Goal: Complete application form: Complete application form

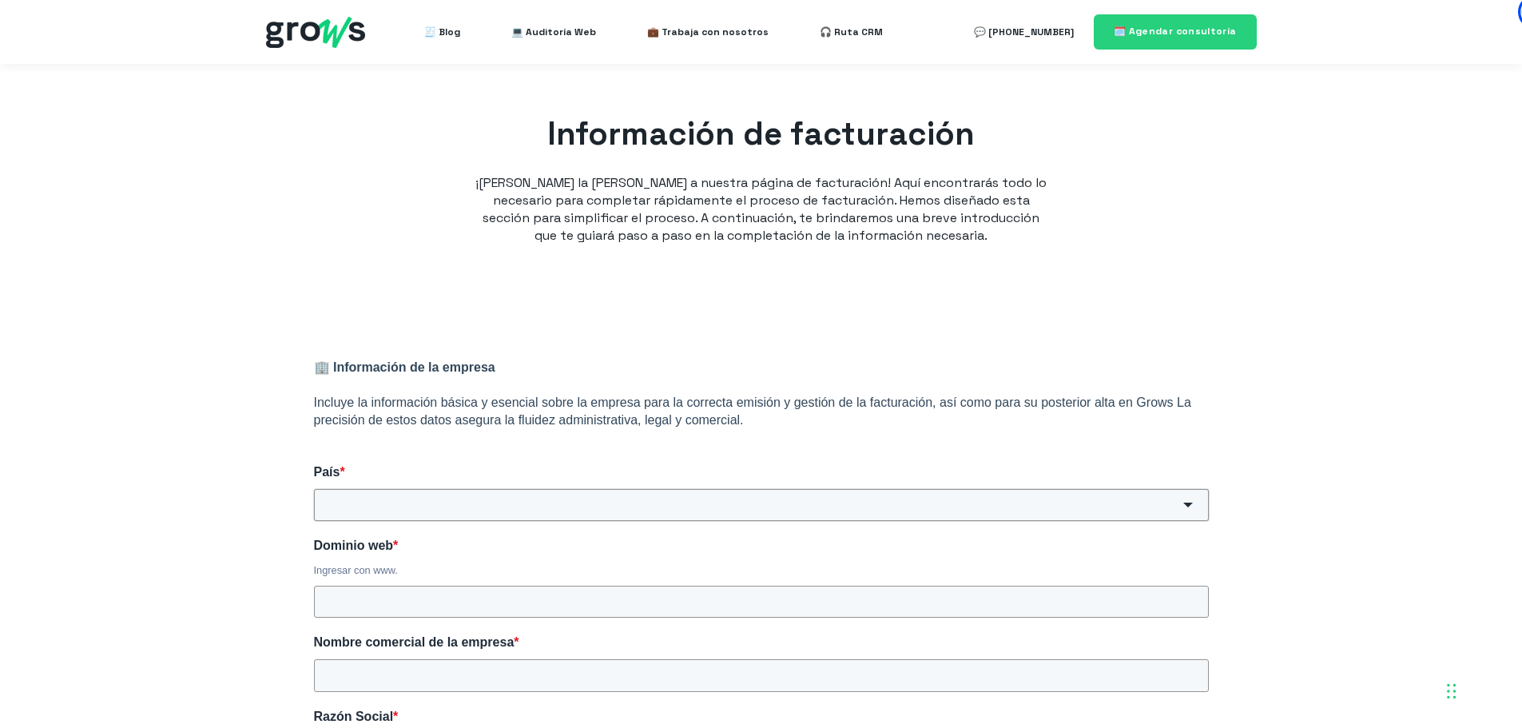
scroll to position [283, 0]
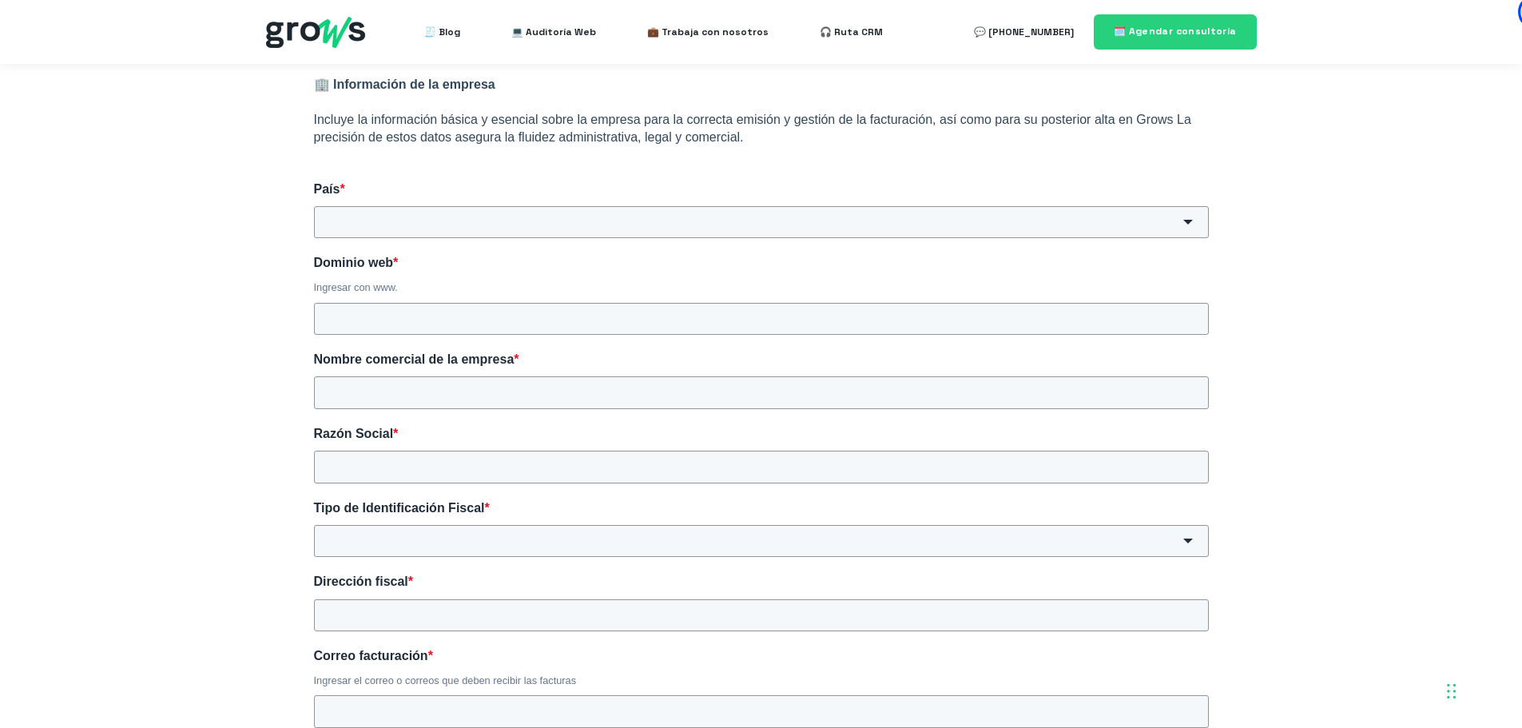
click at [1194, 219] on div "HubSpot Form" at bounding box center [1188, 222] width 42 height 32
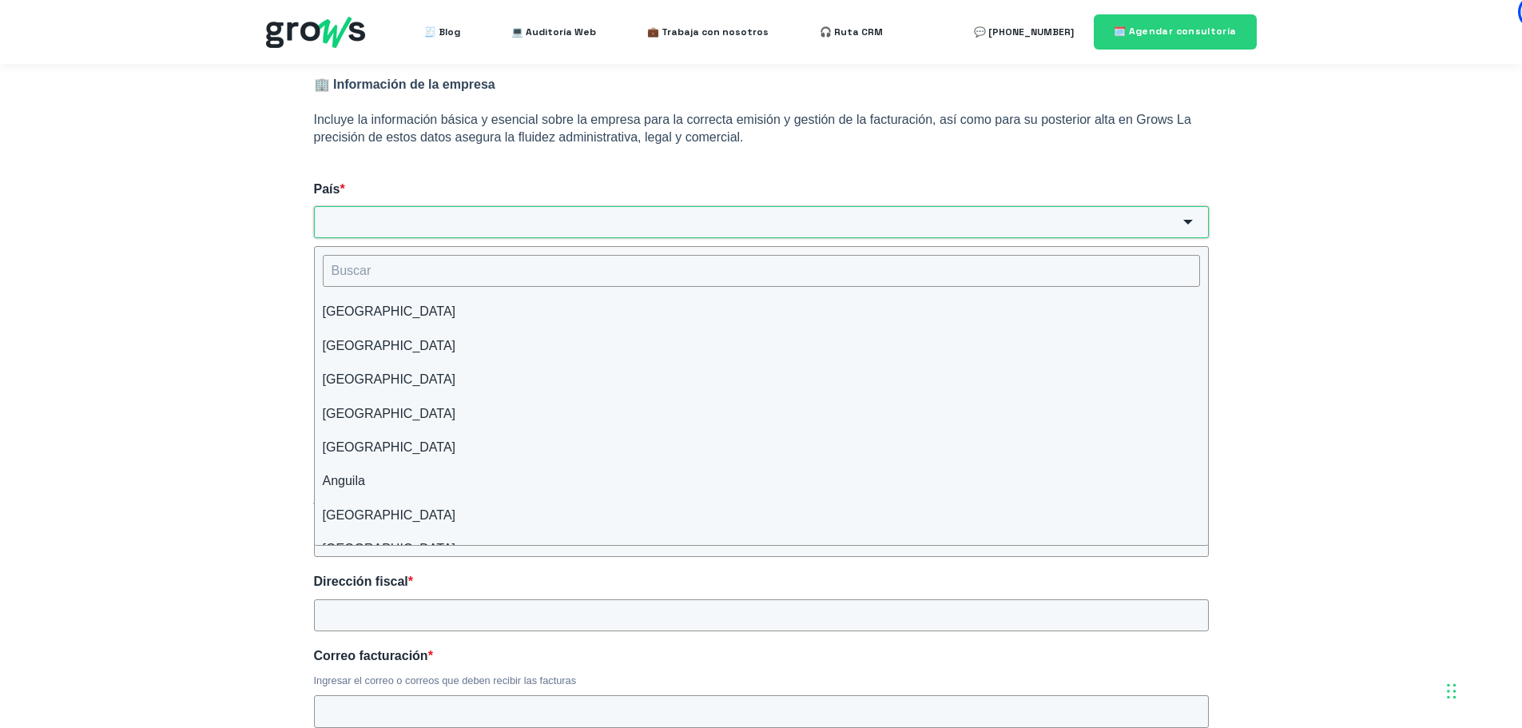
click at [667, 221] on input "País *" at bounding box center [761, 222] width 895 height 32
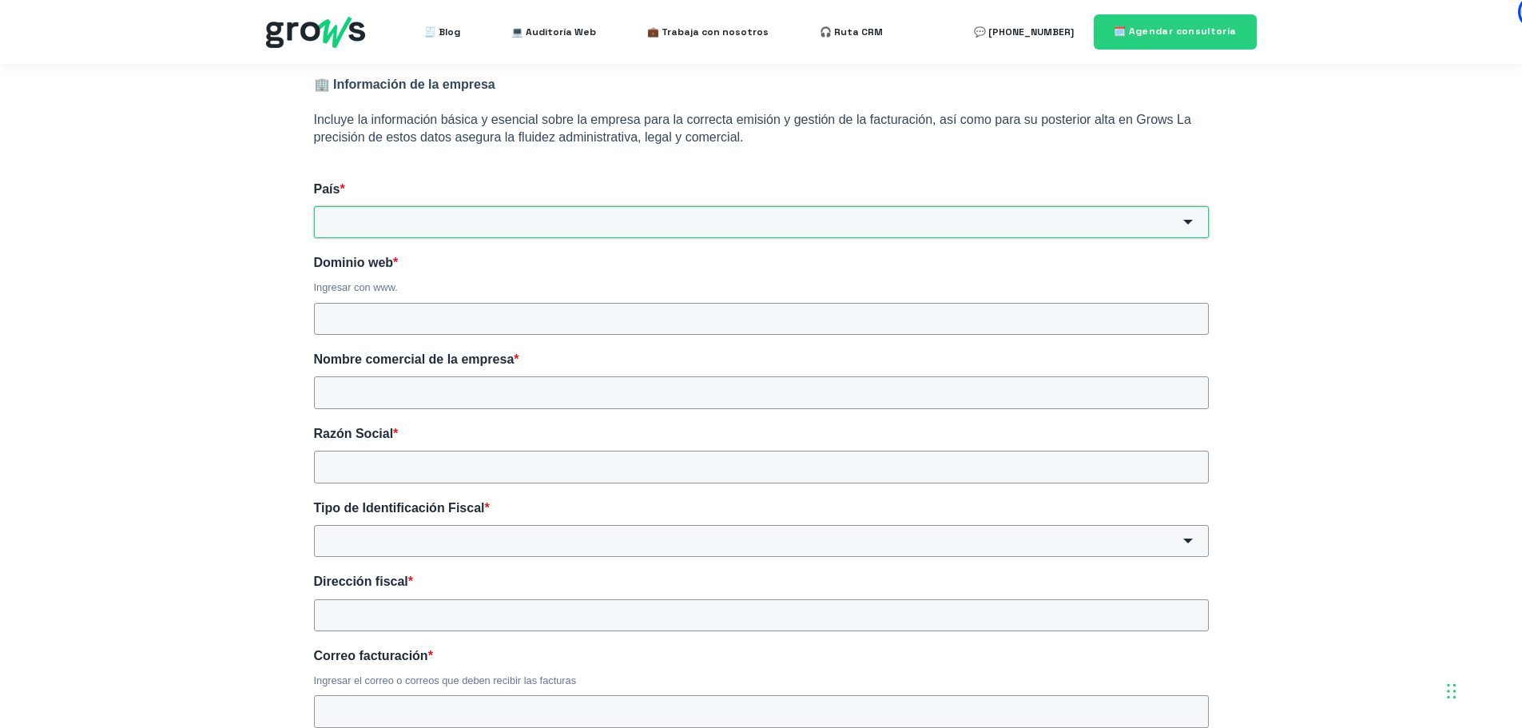
click at [667, 221] on input "País *" at bounding box center [761, 222] width 895 height 32
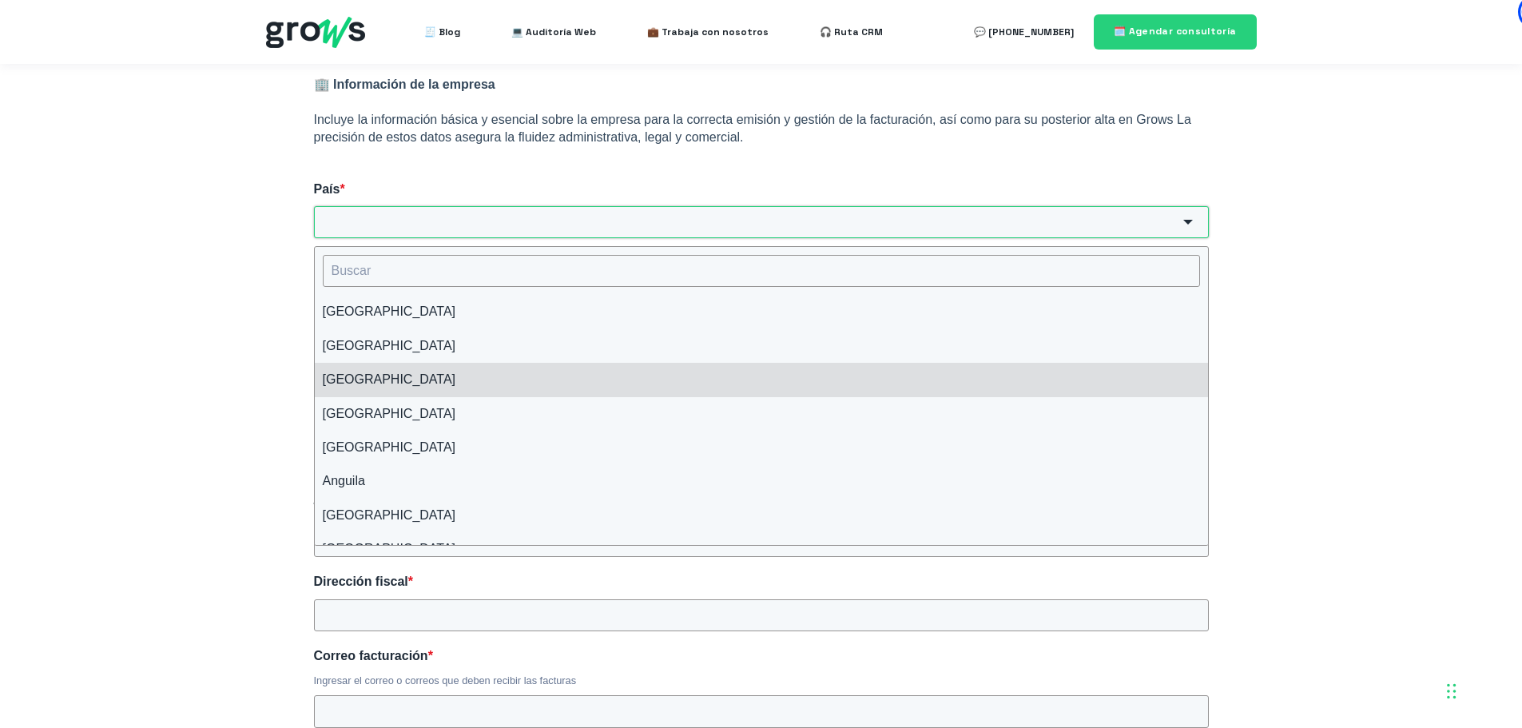
scroll to position [399, 0]
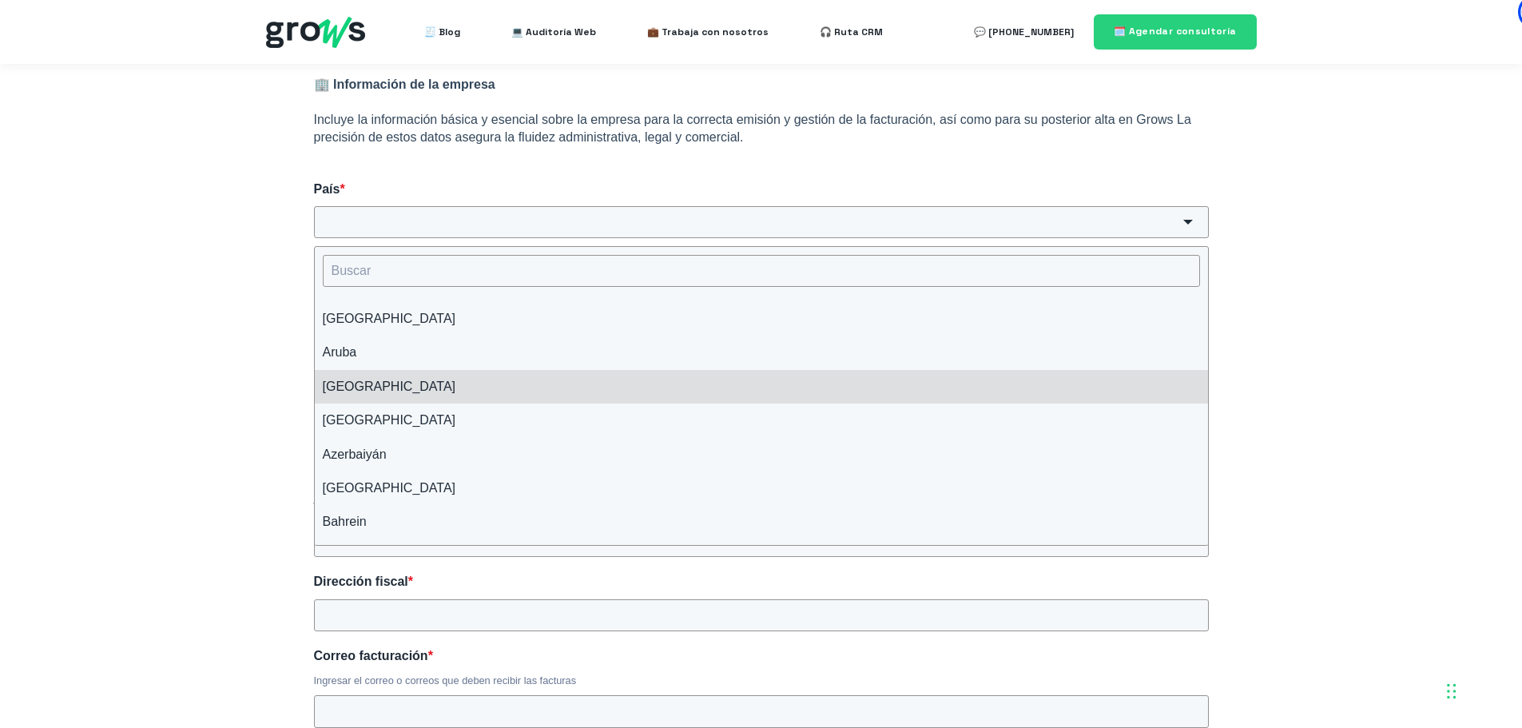
click at [545, 388] on li "[GEOGRAPHIC_DATA]" at bounding box center [761, 387] width 893 height 34
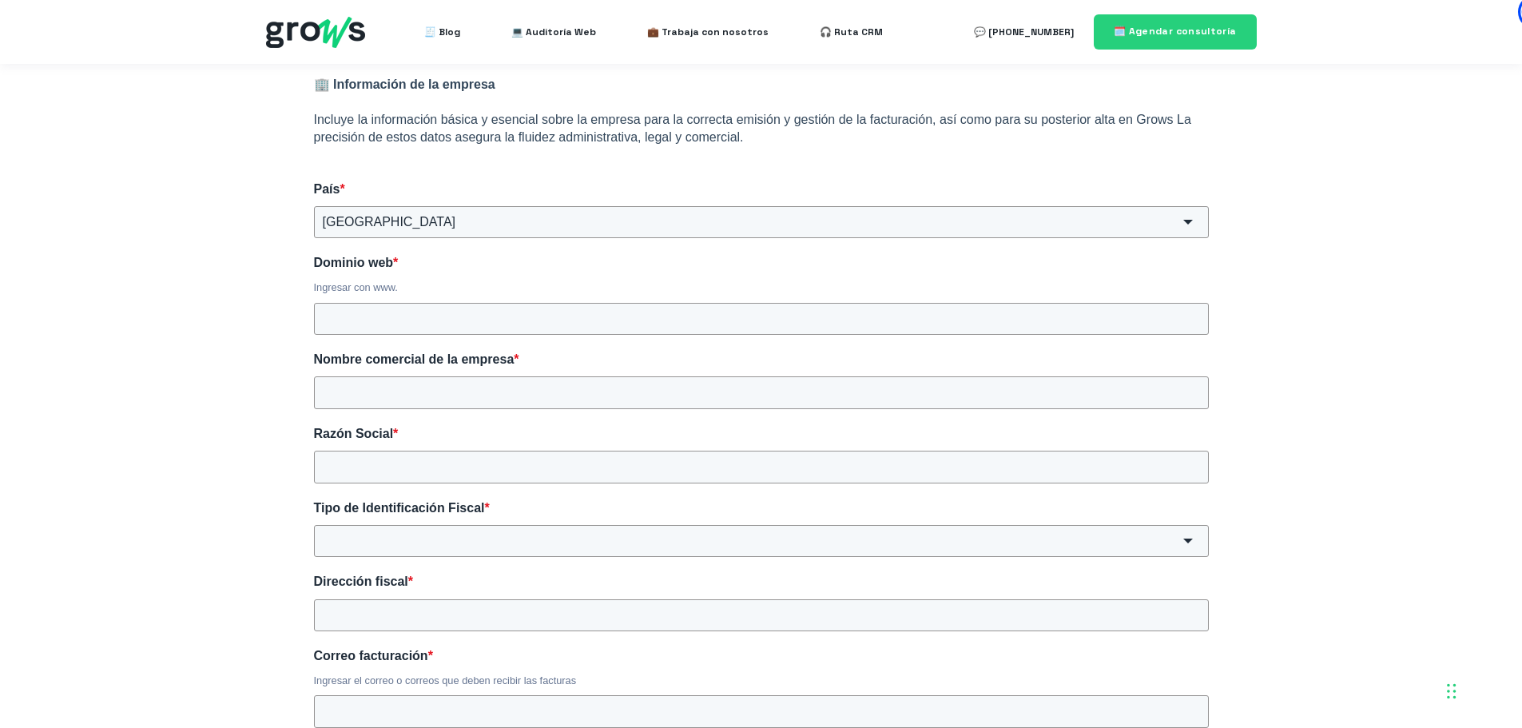
click at [1188, 219] on div "HubSpot Form" at bounding box center [1188, 222] width 42 height 32
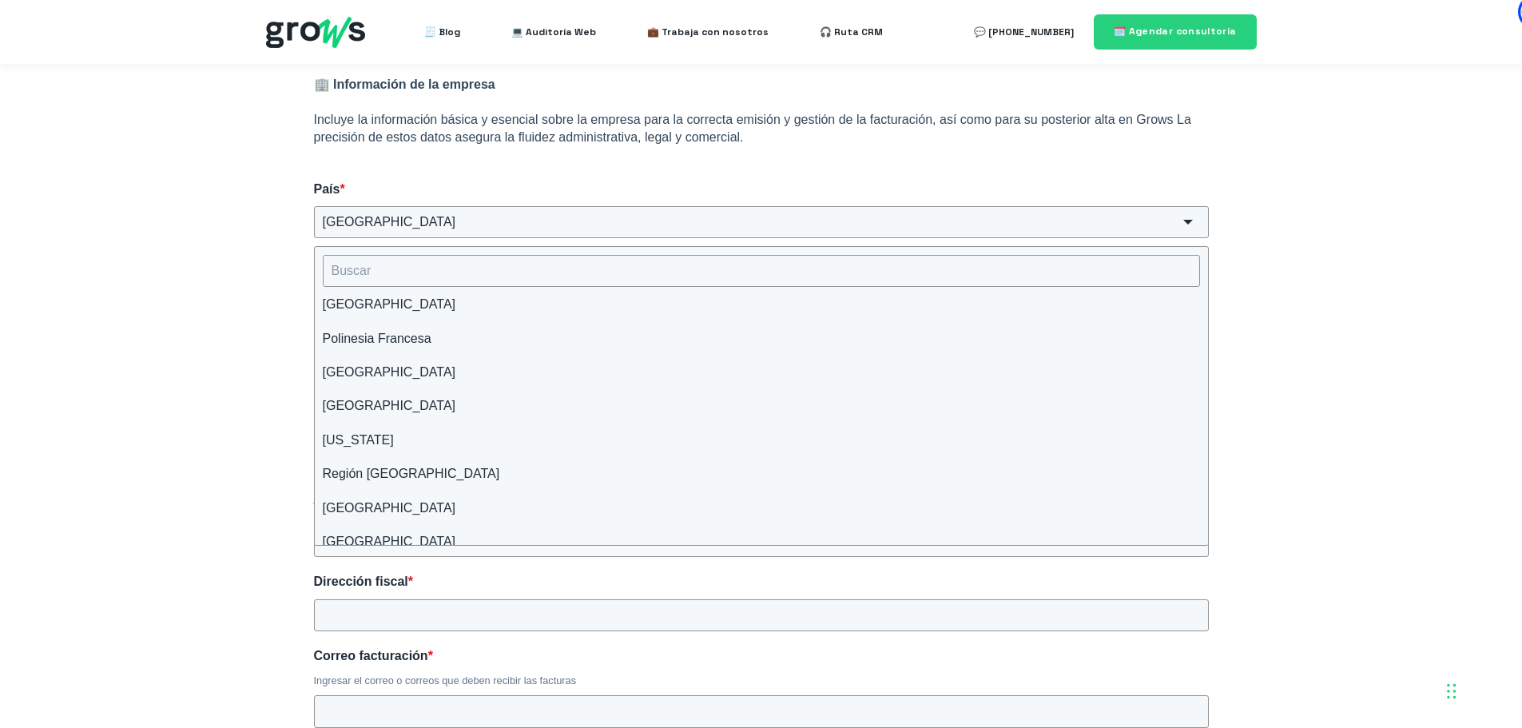
scroll to position [6111, 0]
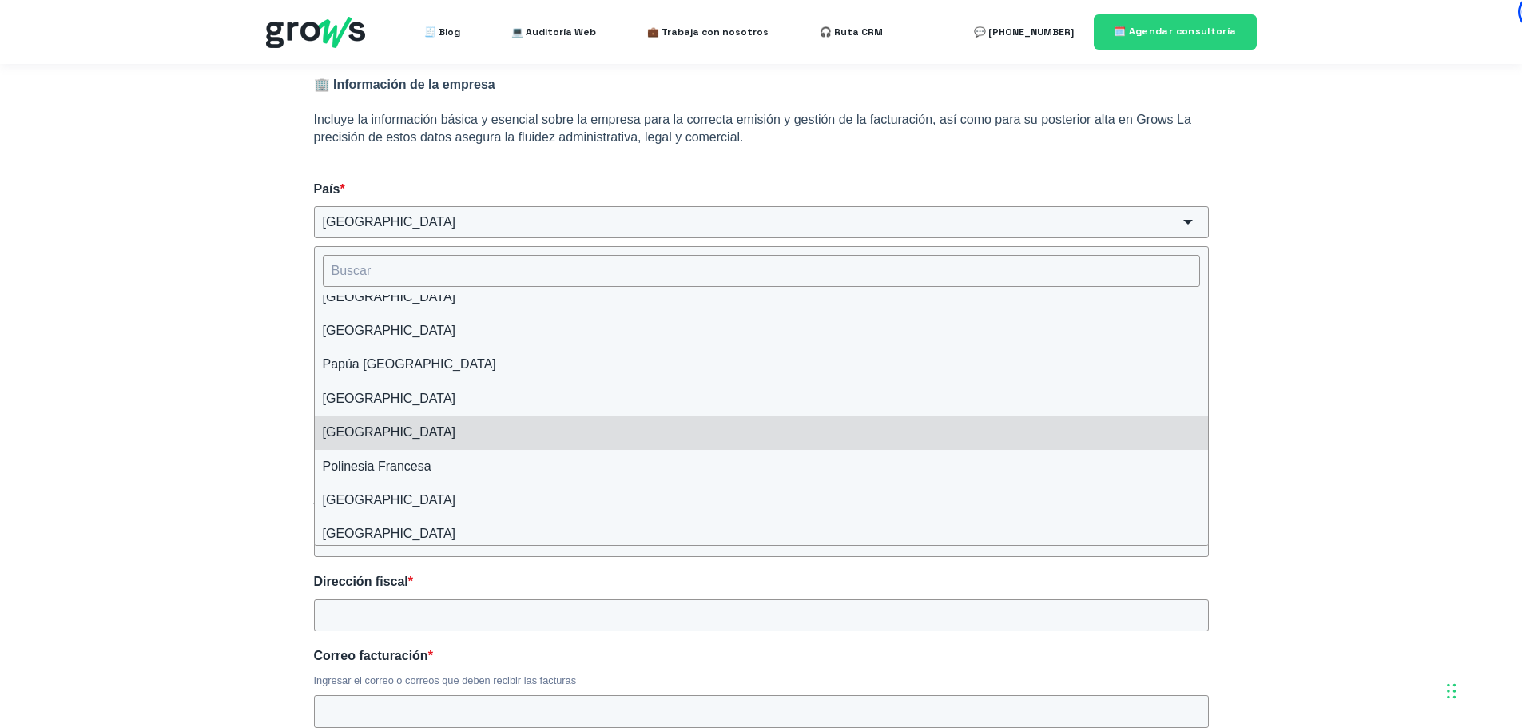
click at [596, 430] on li "[GEOGRAPHIC_DATA]" at bounding box center [761, 432] width 893 height 34
type input "[GEOGRAPHIC_DATA]"
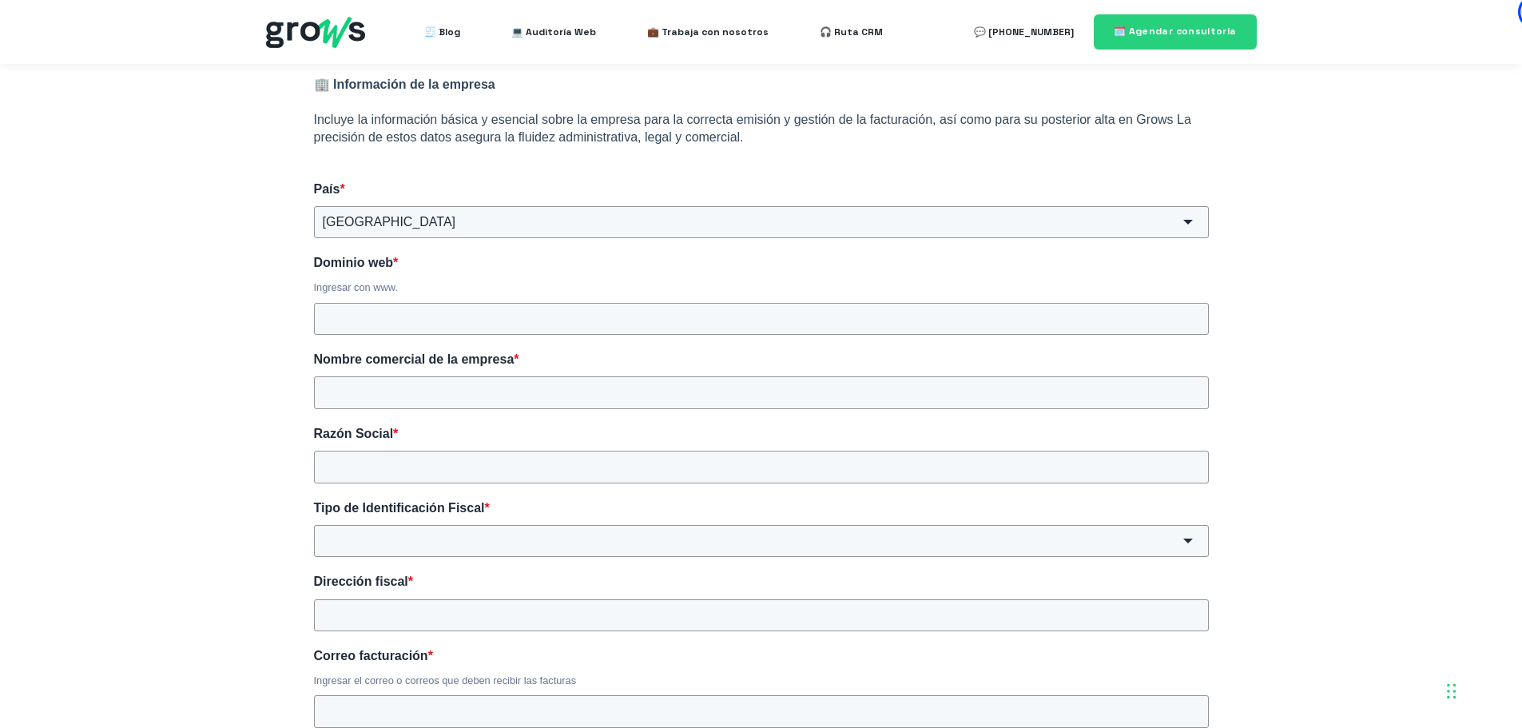
click at [385, 298] on div "Dominio web * Ingresar con www." at bounding box center [761, 294] width 895 height 81
click at [383, 324] on input "Dominio web *" at bounding box center [761, 319] width 895 height 32
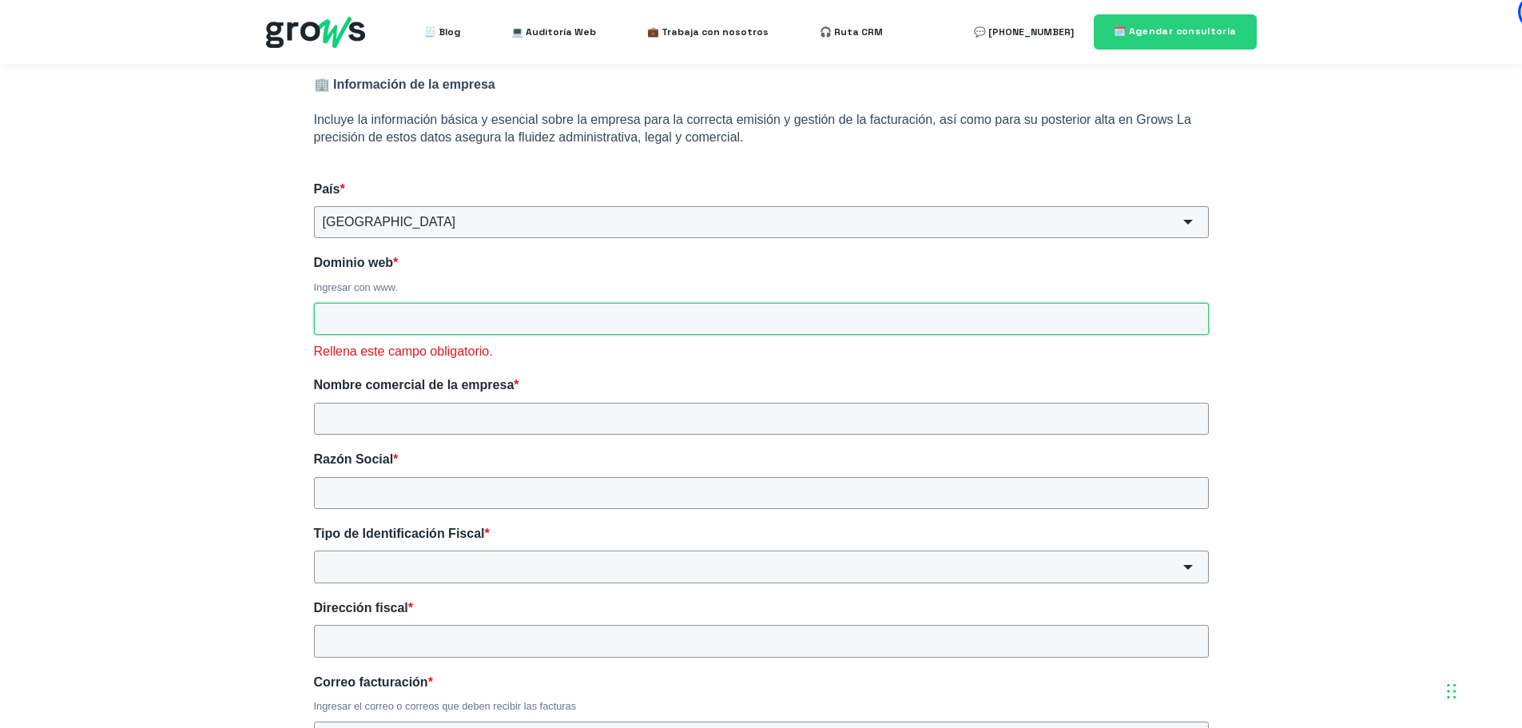
paste input "[URL][DOMAIN_NAME]"
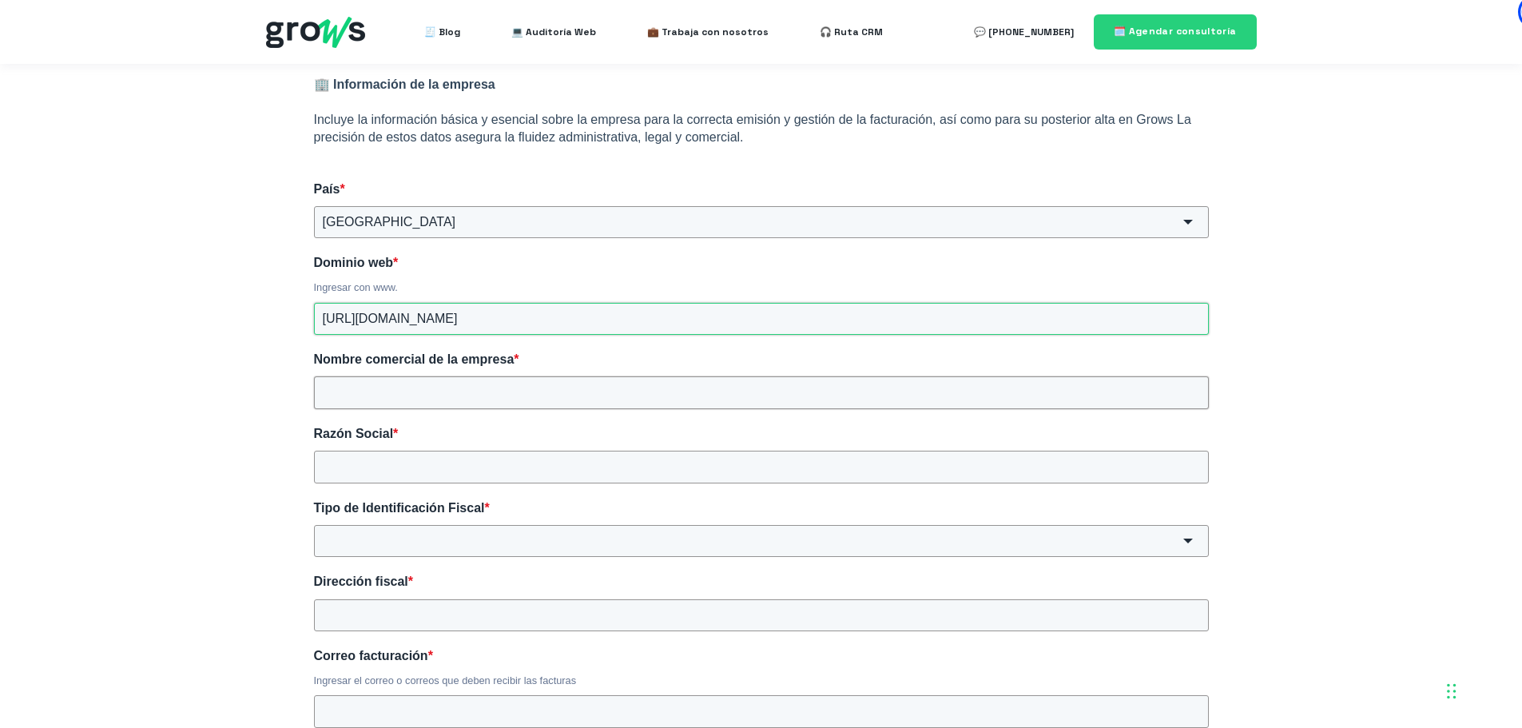
type input "[URL][DOMAIN_NAME]"
click at [431, 391] on input "Nombre comercial de la empresa *" at bounding box center [761, 392] width 895 height 32
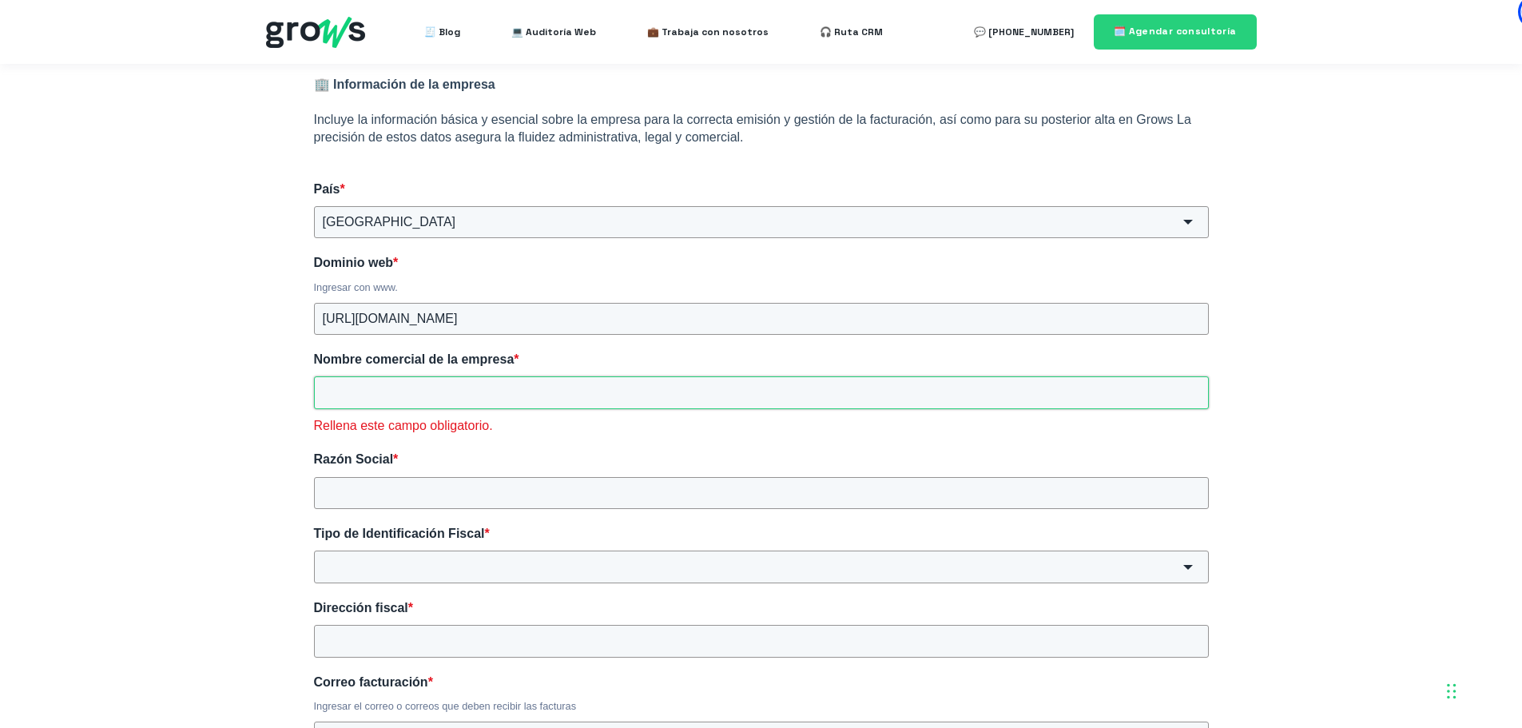
paste input "LITS - Lima Institute of Technical Studies"
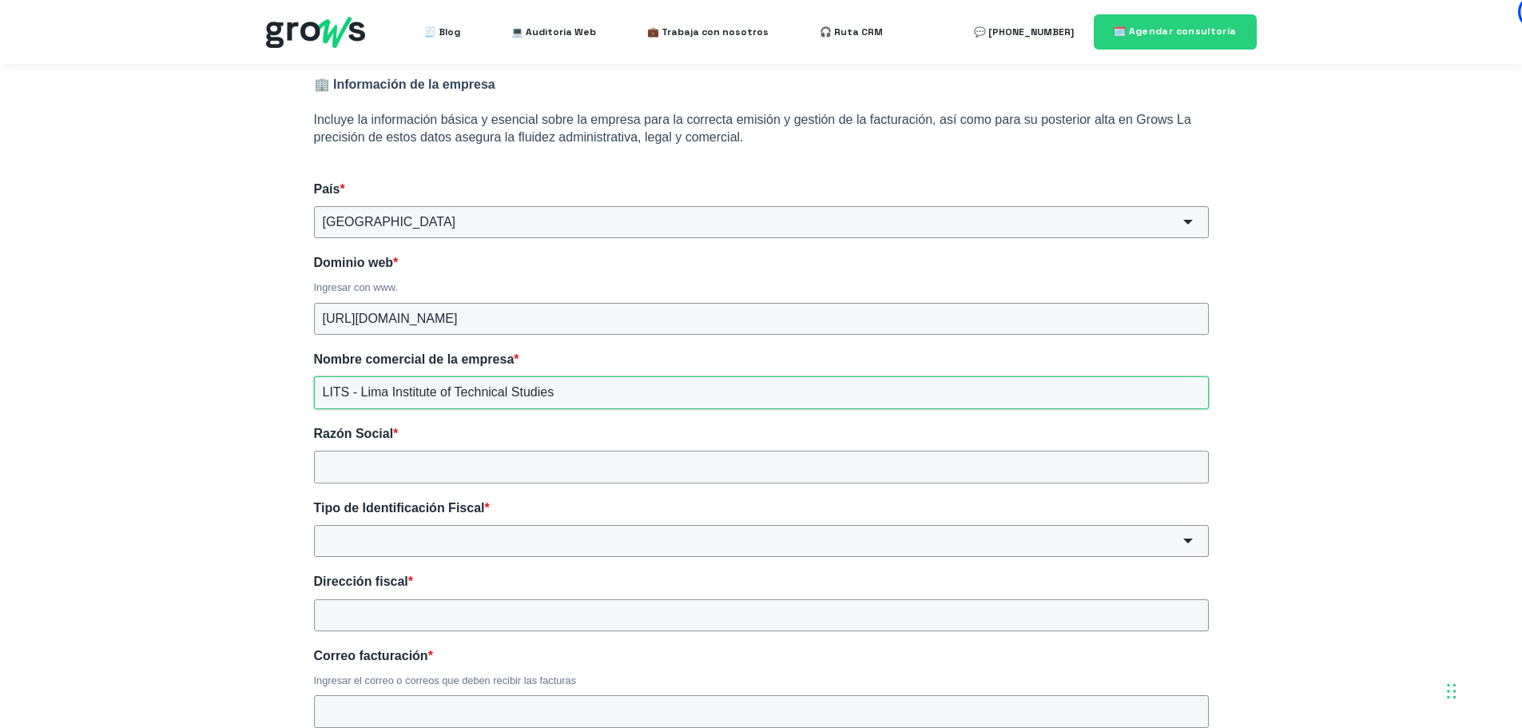
drag, startPoint x: 360, startPoint y: 391, endPoint x: 593, endPoint y: 366, distance: 234.6
click at [593, 366] on div "Nombre comercial de la empresa * LITS - Lima Institute of Technical Studies" at bounding box center [761, 380] width 895 height 58
type input "LITS - Lima Institute of Technical Studies"
click at [368, 463] on input "Razón Social *" at bounding box center [761, 467] width 895 height 32
paste input "Lima Institute of Technical Studies"
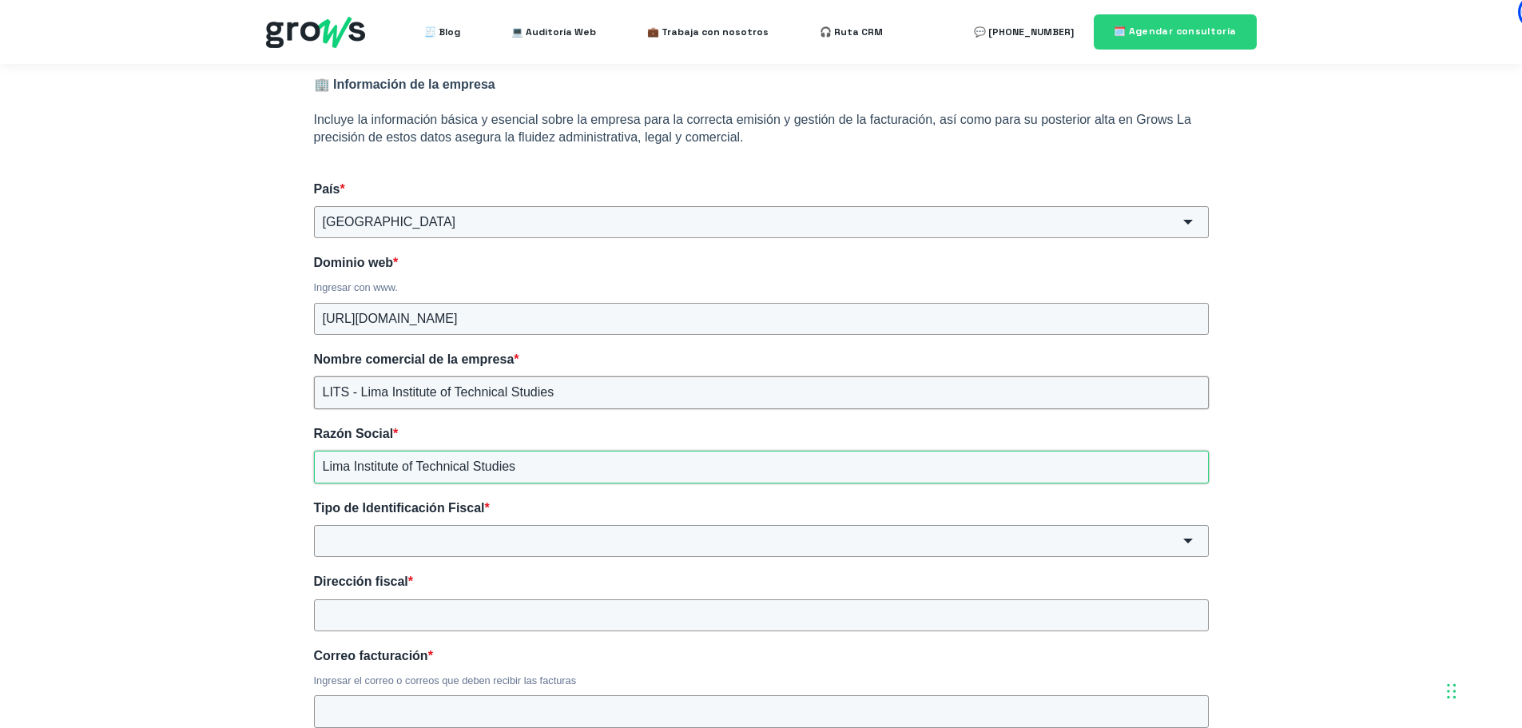
type input "Lima Institute of Technical Studies"
drag, startPoint x: 352, startPoint y: 391, endPoint x: 653, endPoint y: 378, distance: 300.7
click at [653, 378] on input "LITS - Lima Institute of Technical Studies" at bounding box center [761, 392] width 895 height 32
type input "LITS"
drag, startPoint x: 553, startPoint y: 465, endPoint x: 285, endPoint y: 466, distance: 267.6
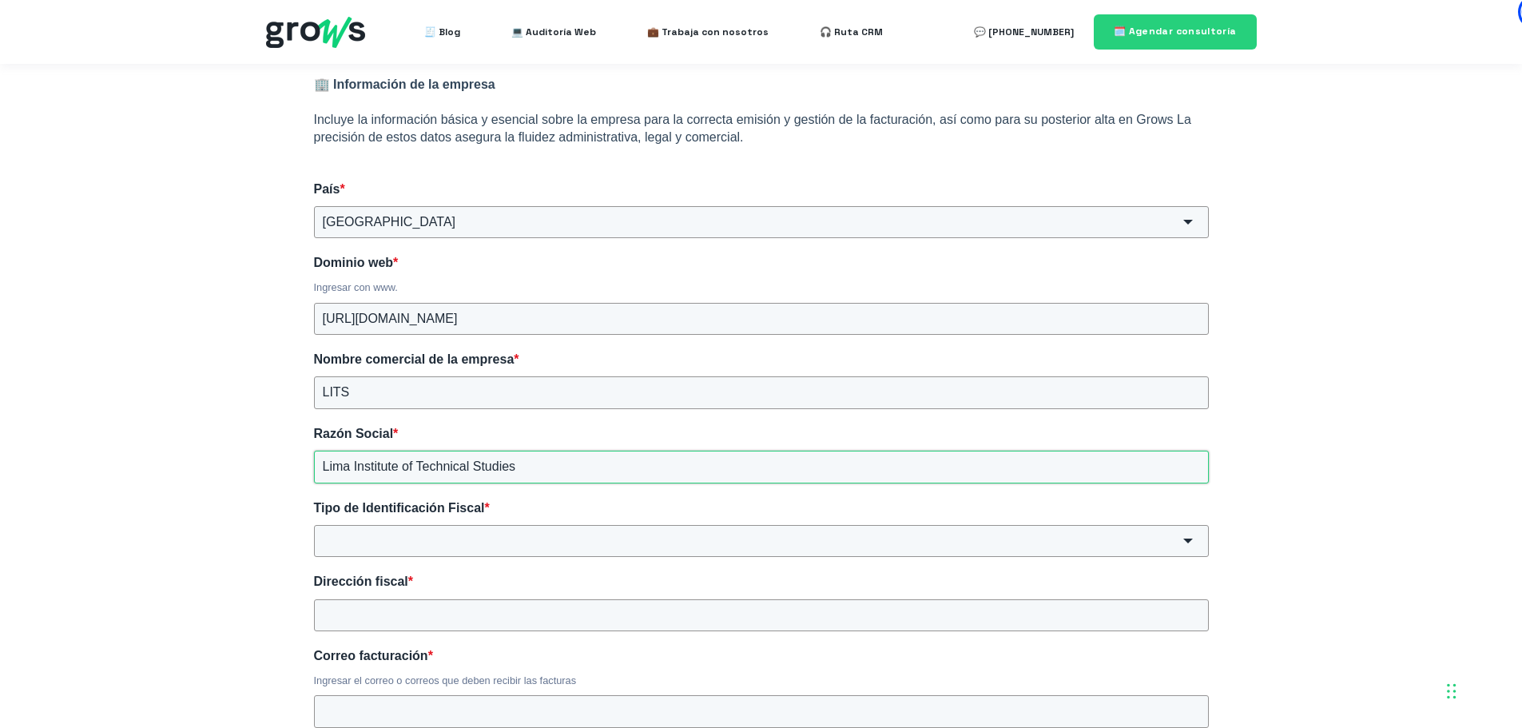
click at [285, 466] on div "🏢 Información de la empresa Incluye la información básica y esencial sobre la e…" at bounding box center [761, 552] width 959 height 1017
paste input "IMA INSTITUTE OF TECHNICAL STUDIES S.A.C."
type input "LIMA INSTITUTE OF TECHNICAL STUDIES S.A.C."
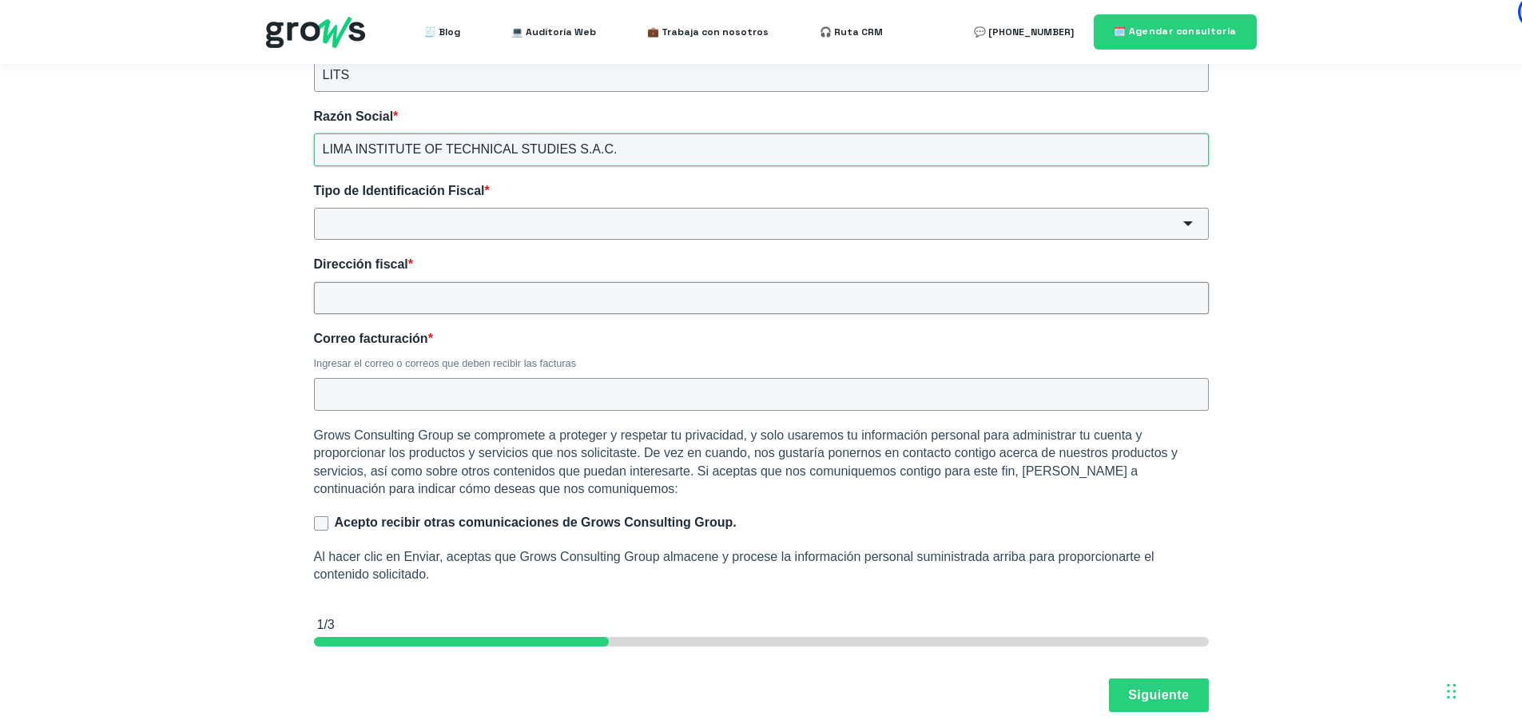
scroll to position [602, 0]
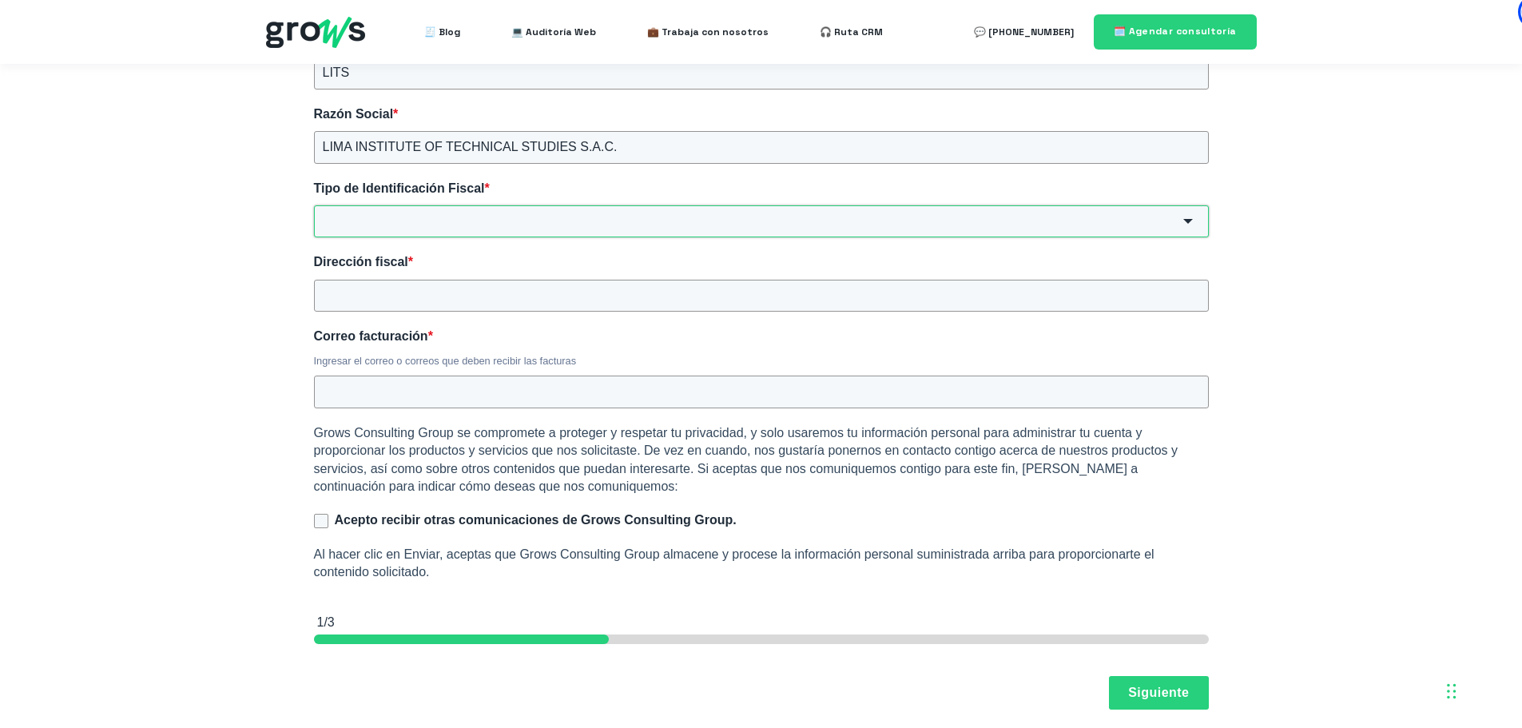
click at [426, 215] on input "Tipo de Identificación Fiscal *" at bounding box center [761, 221] width 895 height 32
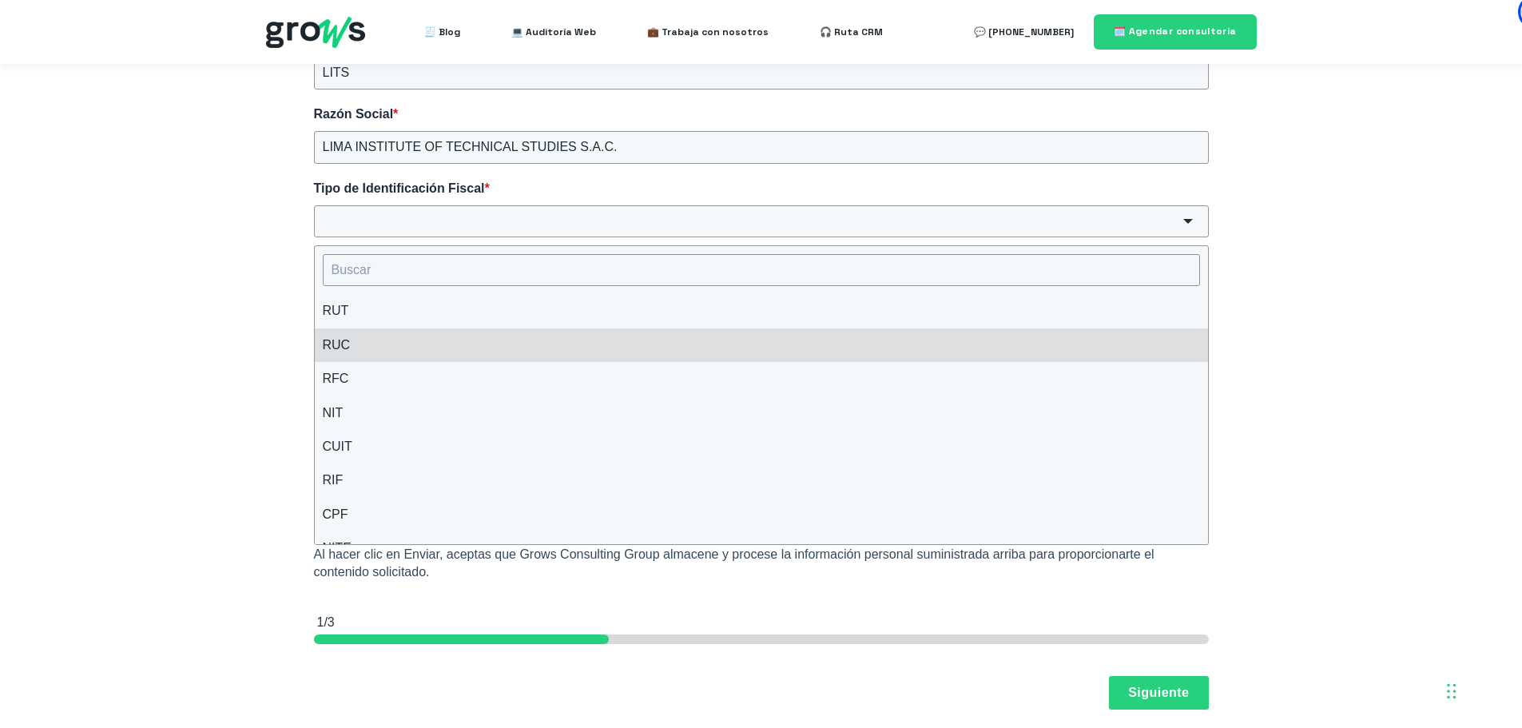
click at [419, 344] on li "RUC" at bounding box center [761, 345] width 893 height 34
type input "RUC"
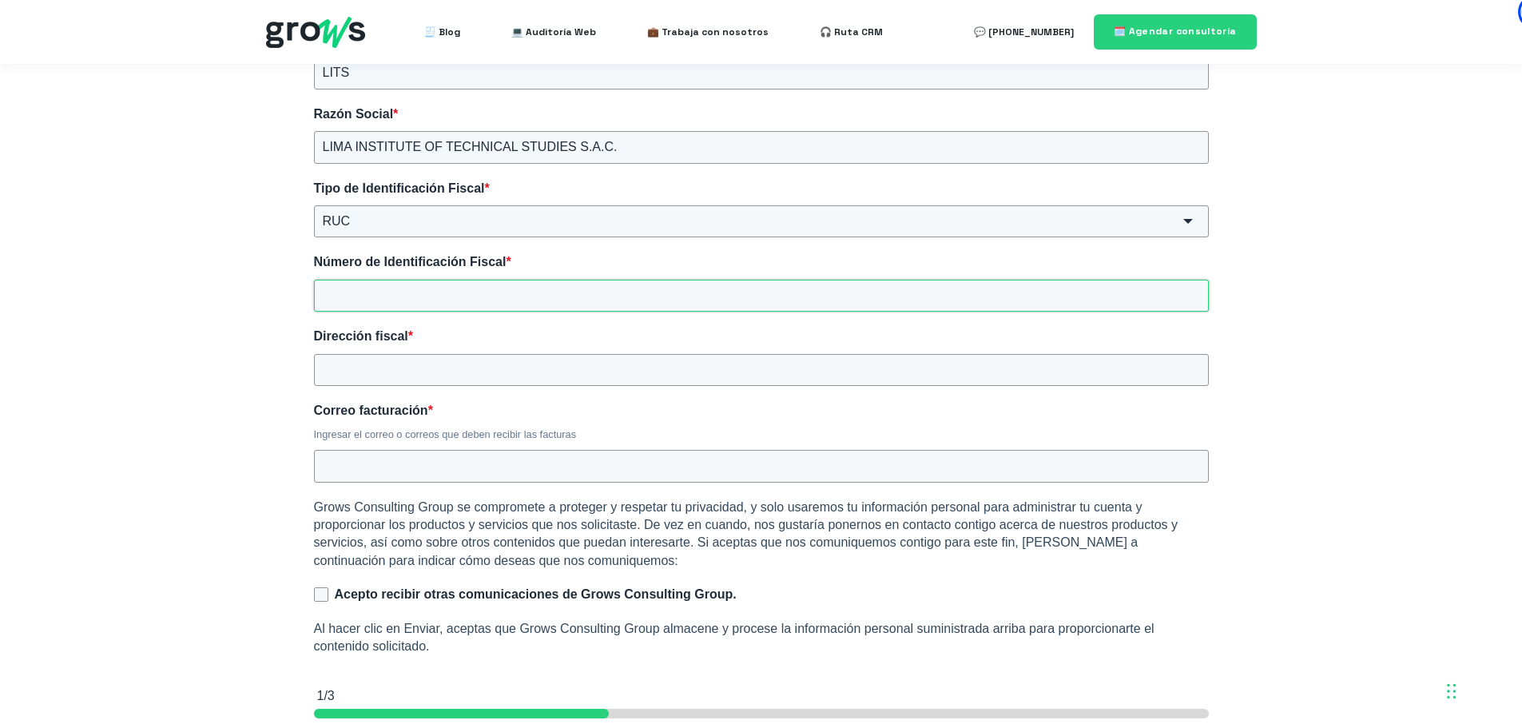
click at [409, 304] on input "Número de Identificación Fiscal *" at bounding box center [761, 296] width 895 height 32
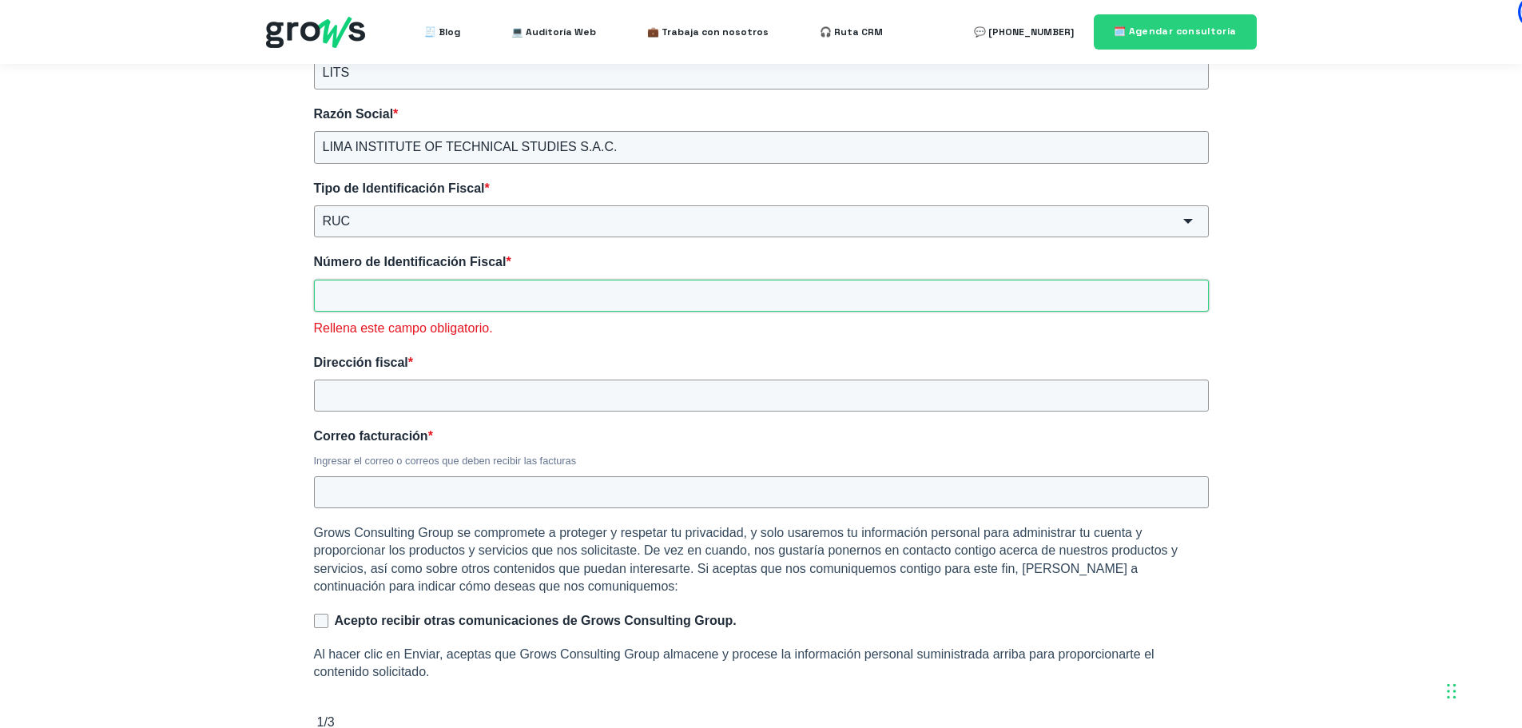
paste input "20603210426"
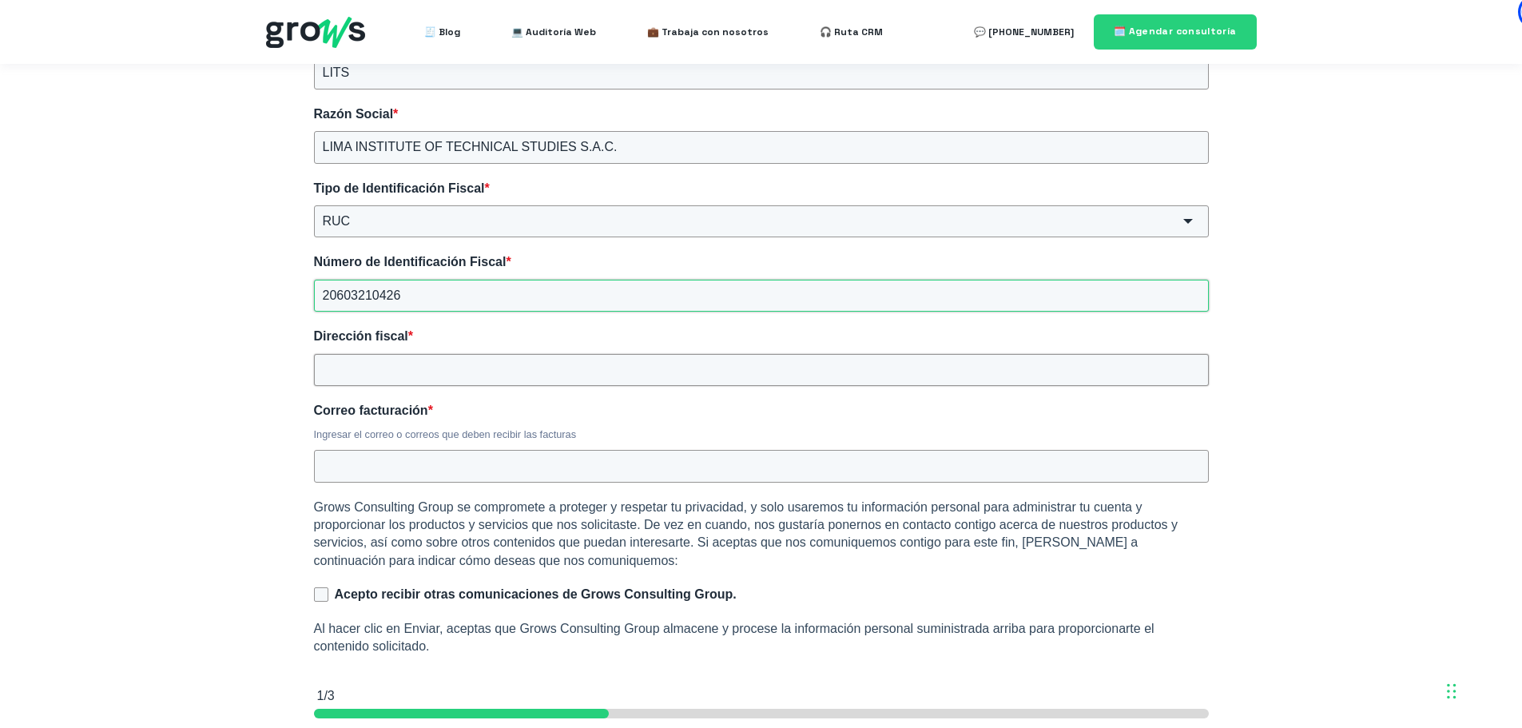
type input "20603210426"
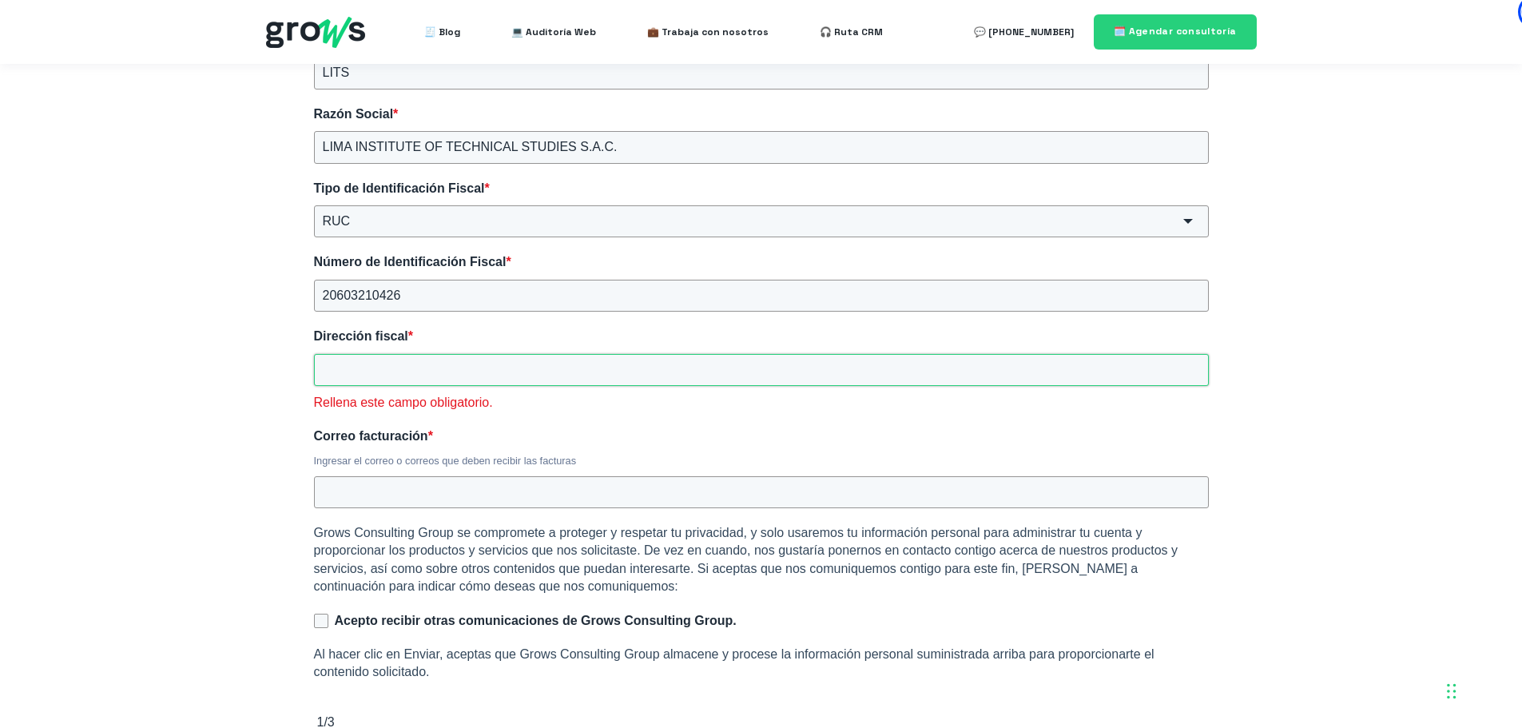
paste input "CAL.LIBERTAD NRO. 130 (1ER PISO) [GEOGRAPHIC_DATA] - [GEOGRAPHIC_DATA] - [GEOGR…"
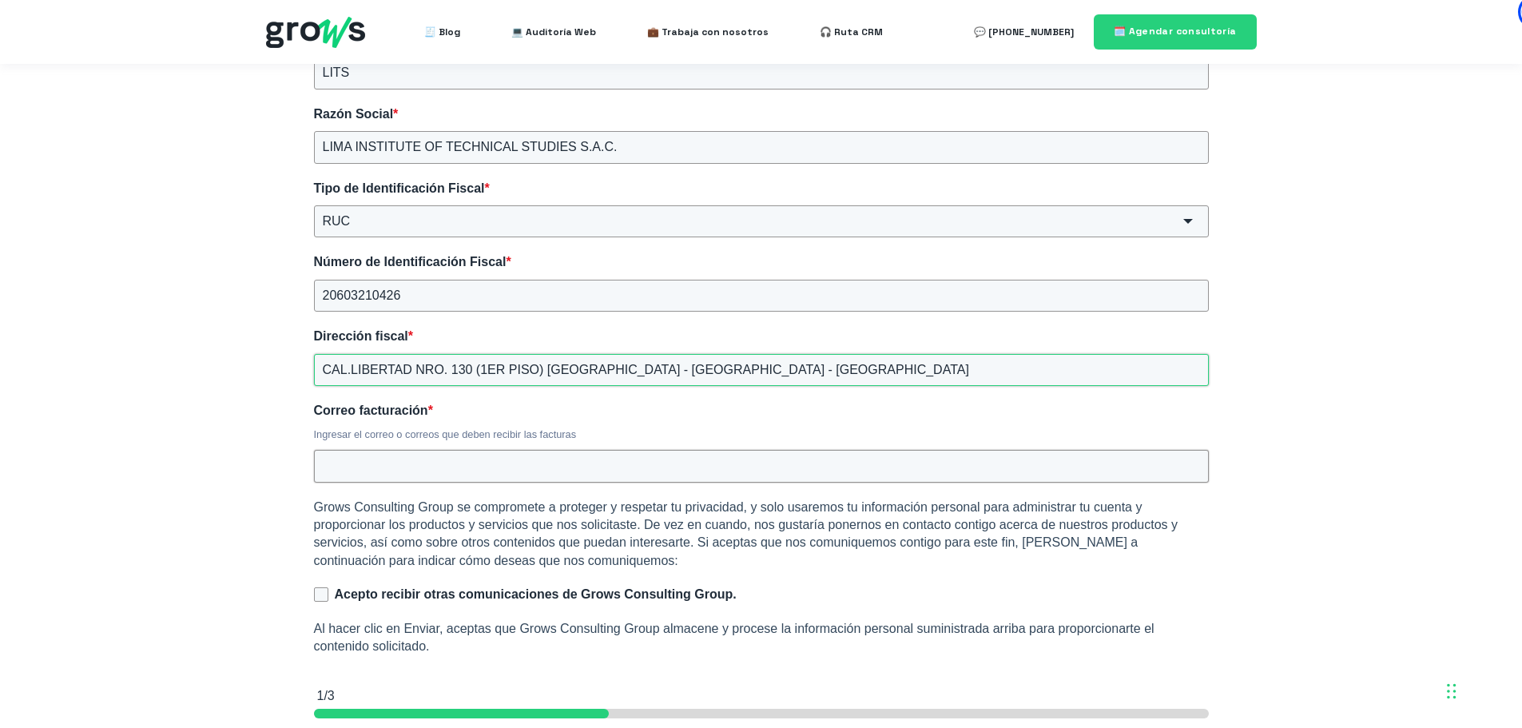
type input "CAL.LIBERTAD NRO. 130 (1ER PISO) [GEOGRAPHIC_DATA] - [GEOGRAPHIC_DATA] - [GEOGR…"
click at [427, 471] on input "Correo facturación *" at bounding box center [761, 466] width 895 height 32
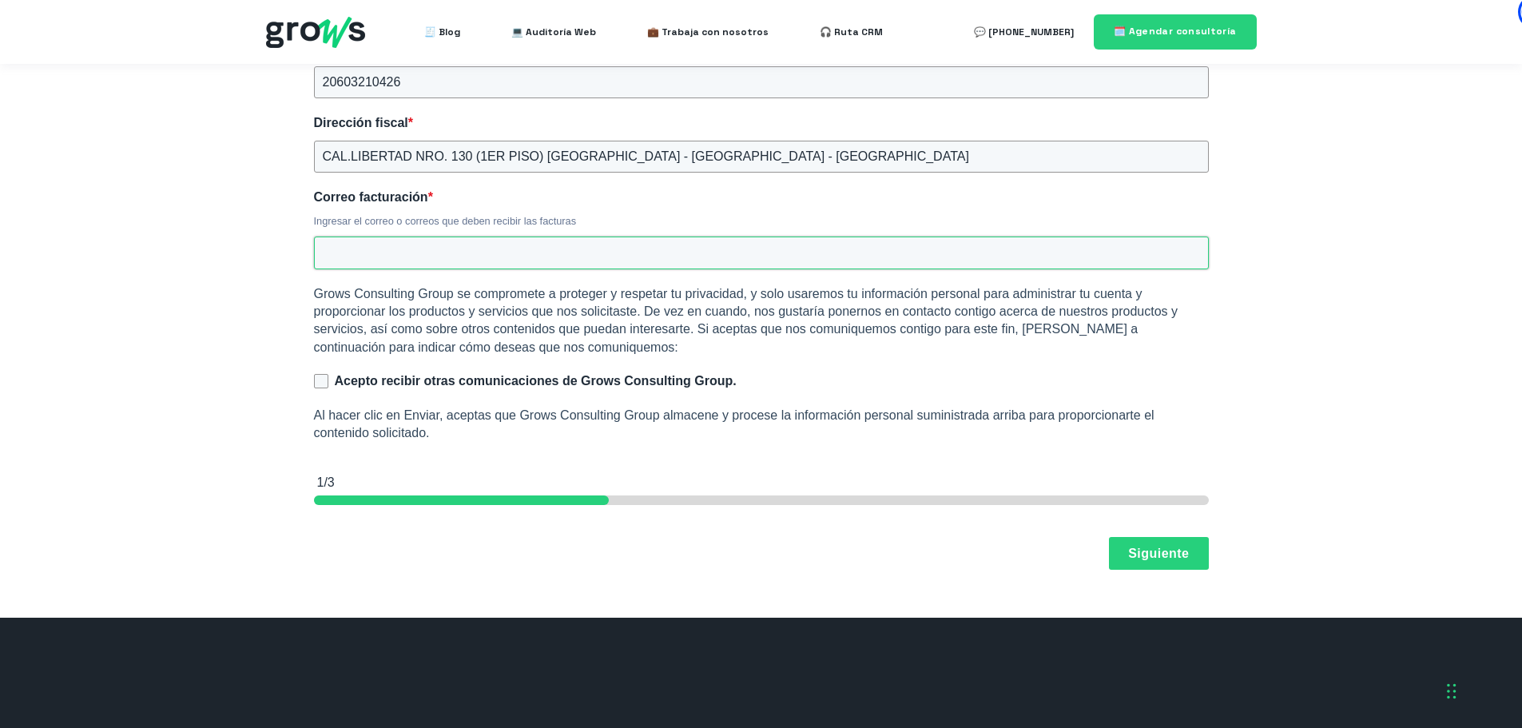
scroll to position [682, 0]
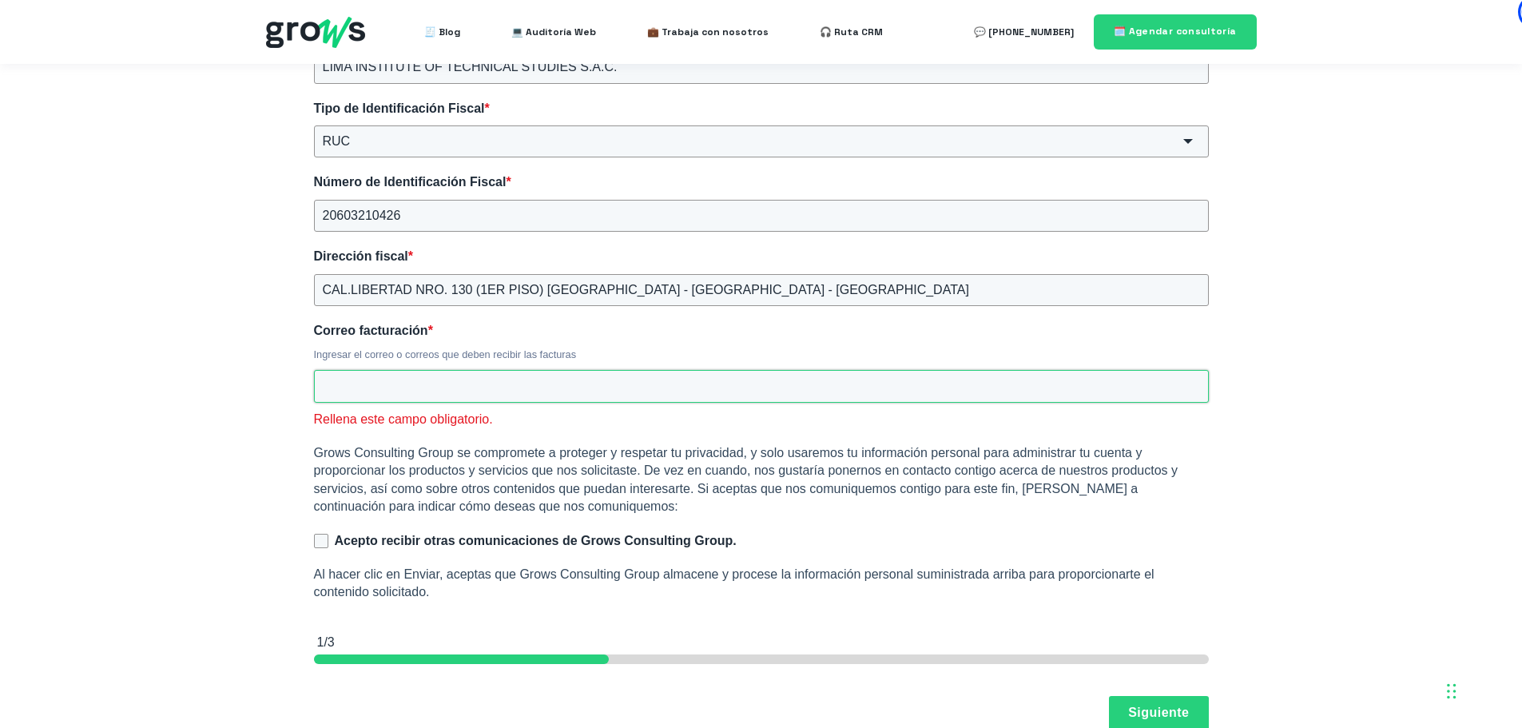
paste input "[EMAIL_ADDRESS][DOMAIN_NAME]"
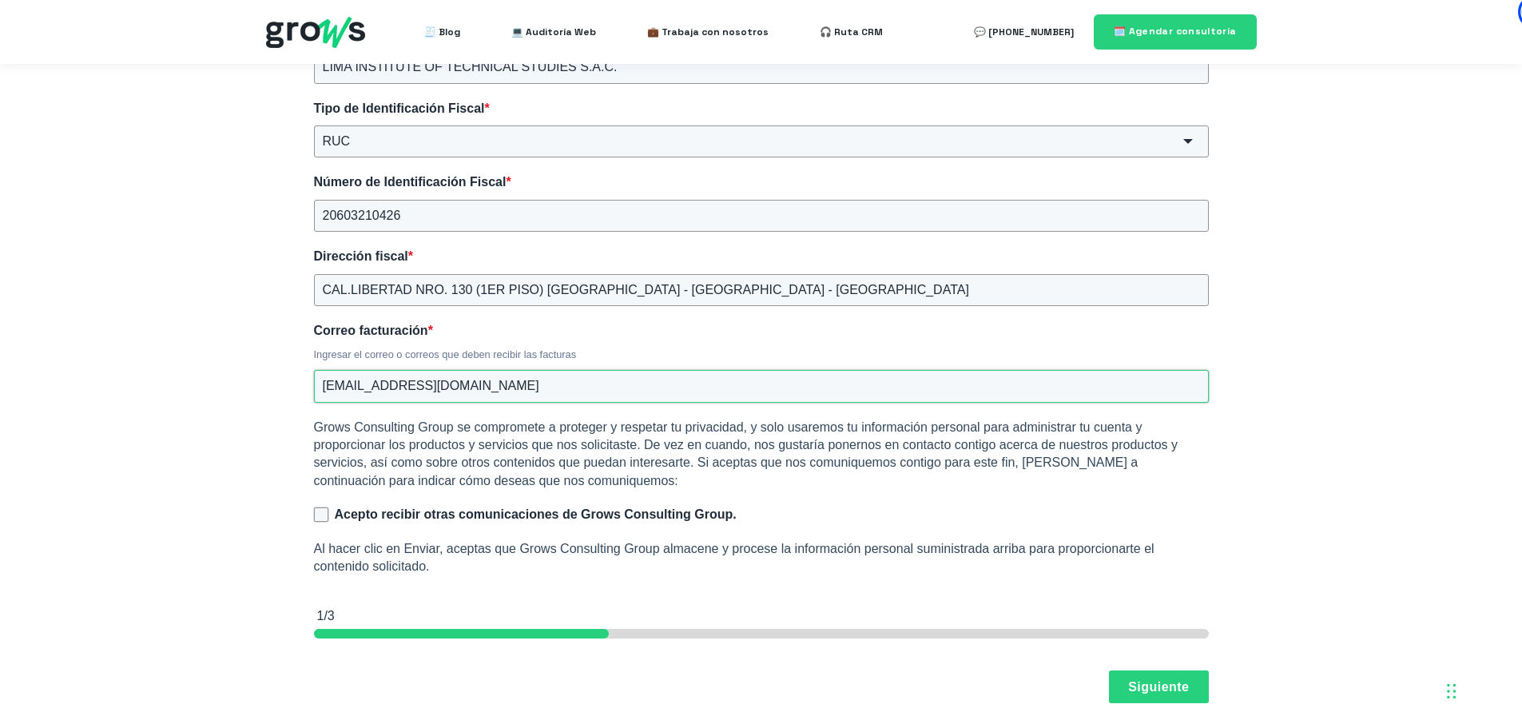
type input "[EMAIL_ADDRESS][DOMAIN_NAME]"
click at [320, 516] on input "Acepto recibir otras comunicaciones de Grows Consulting Group." at bounding box center [321, 514] width 14 height 14
checkbox input "true"
click at [1128, 694] on button "Siguiente" at bounding box center [1158, 686] width 99 height 34
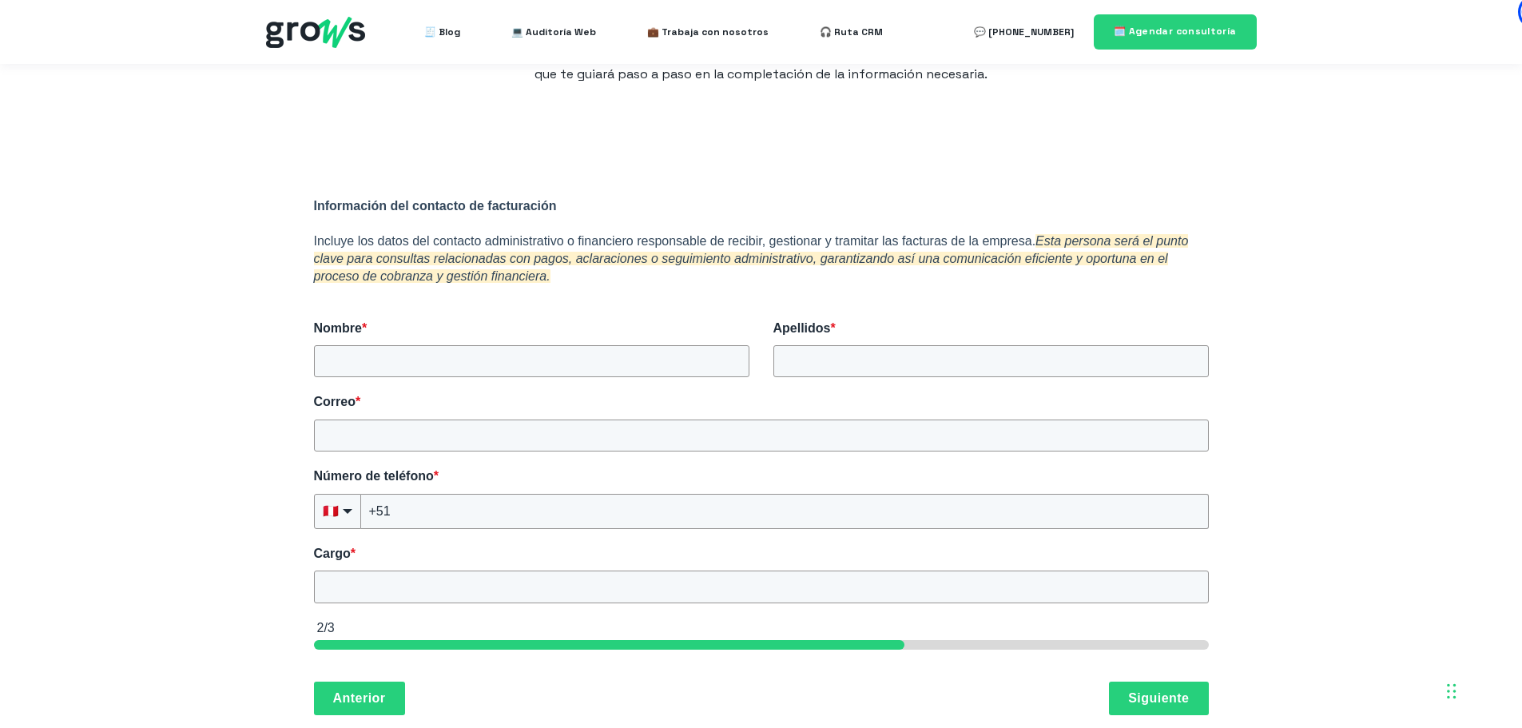
scroll to position [167, 0]
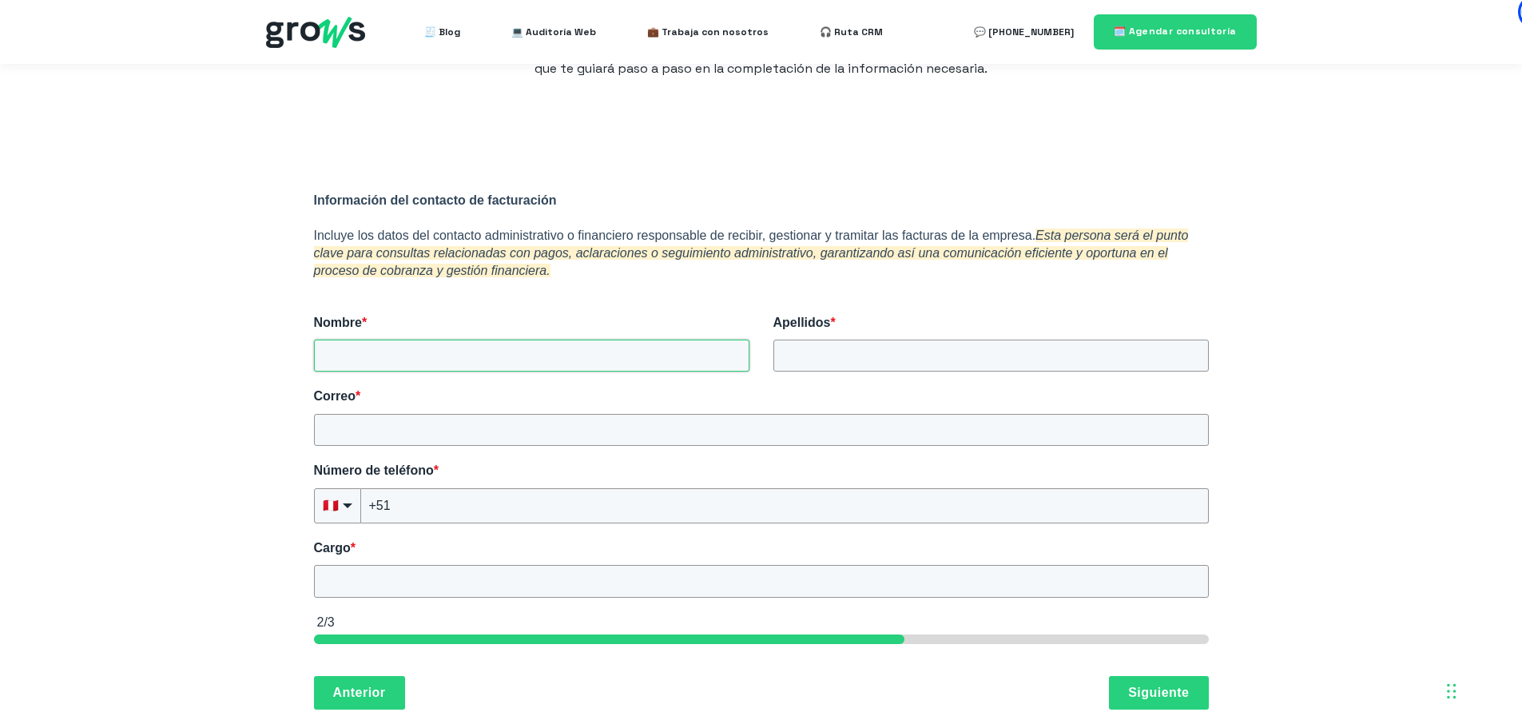
click at [413, 355] on input "Nombre *" at bounding box center [531, 356] width 435 height 32
type input "[PERSON_NAME]"
click at [391, 443] on input "Correo *" at bounding box center [761, 430] width 895 height 32
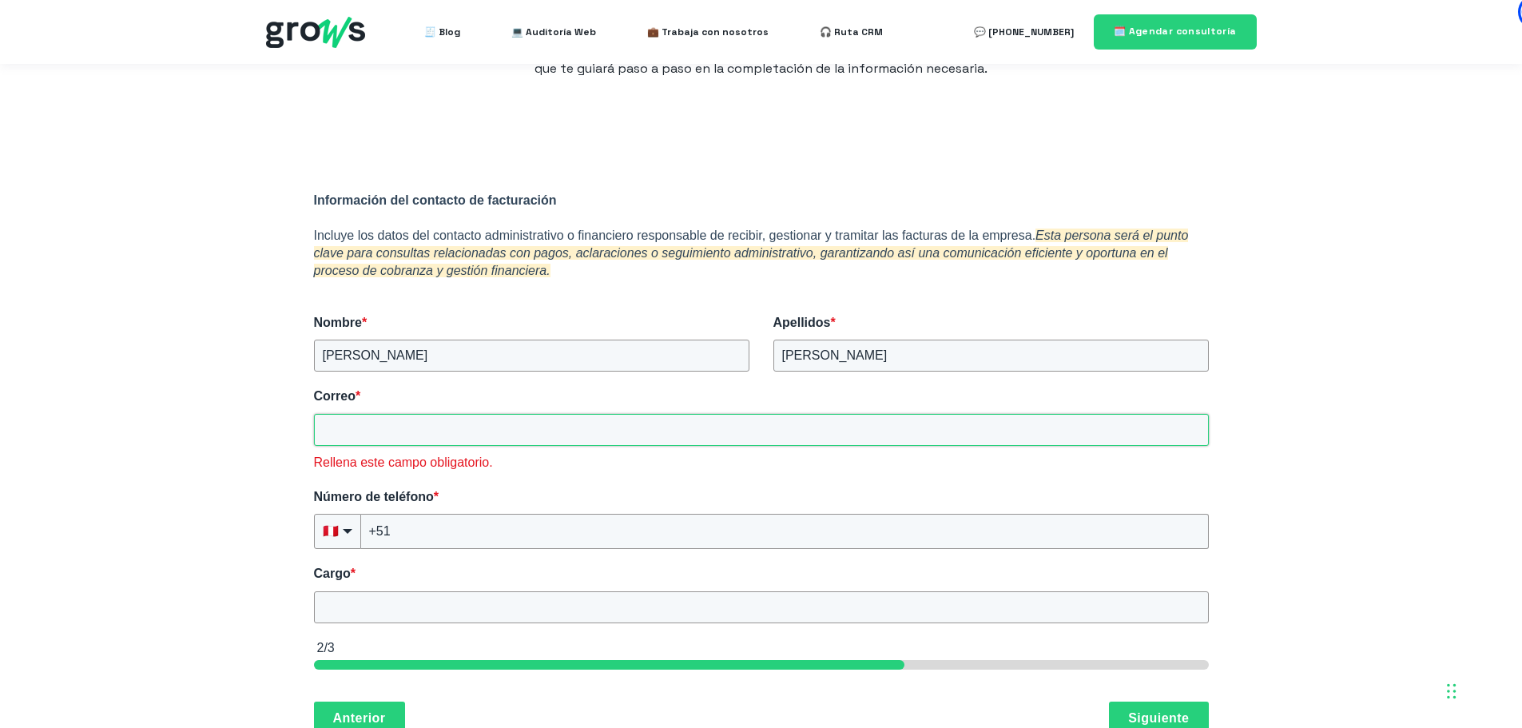
click at [427, 437] on input "Correo *" at bounding box center [761, 430] width 895 height 32
paste input "[EMAIL_ADDRESS][DOMAIN_NAME]"
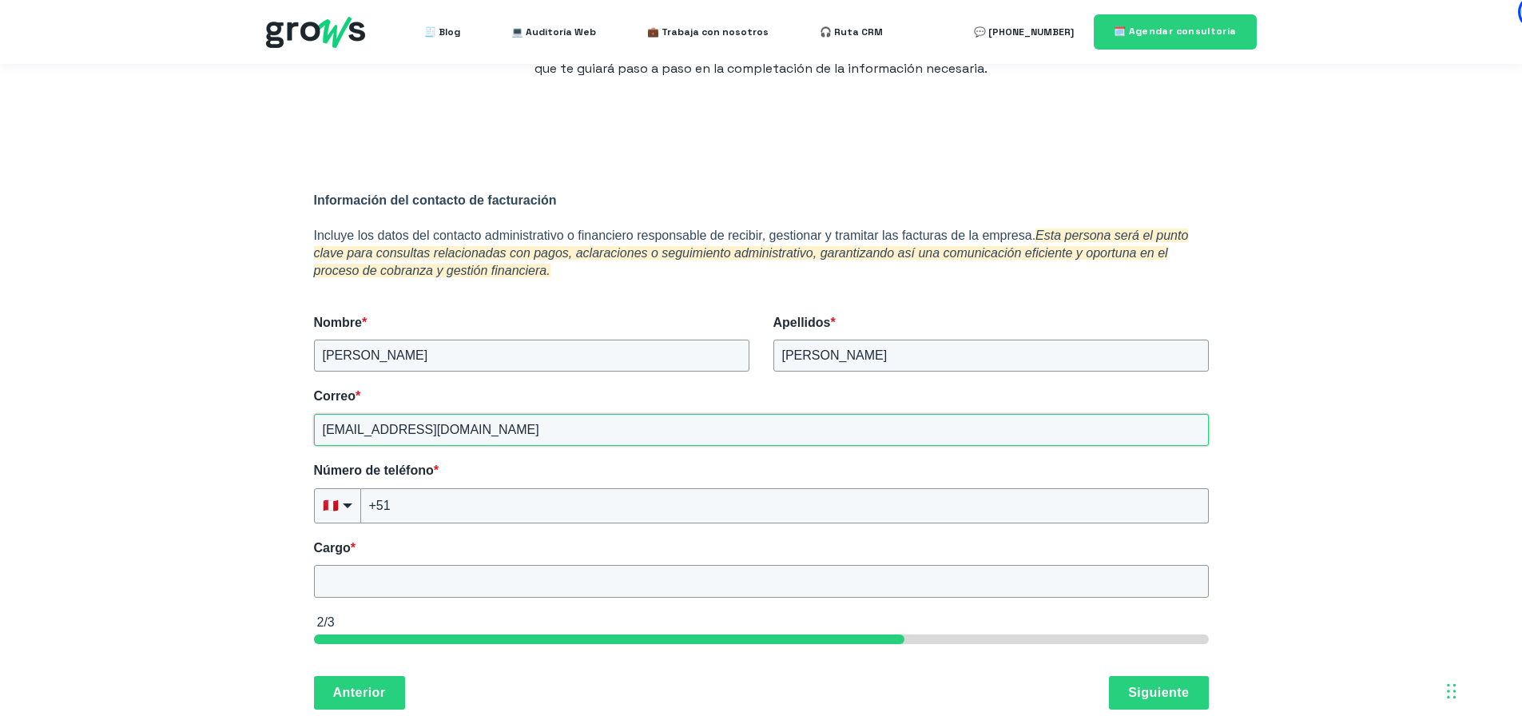
type input "[EMAIL_ADDRESS][DOMAIN_NAME]"
click at [441, 509] on input "+51" at bounding box center [785, 505] width 848 height 35
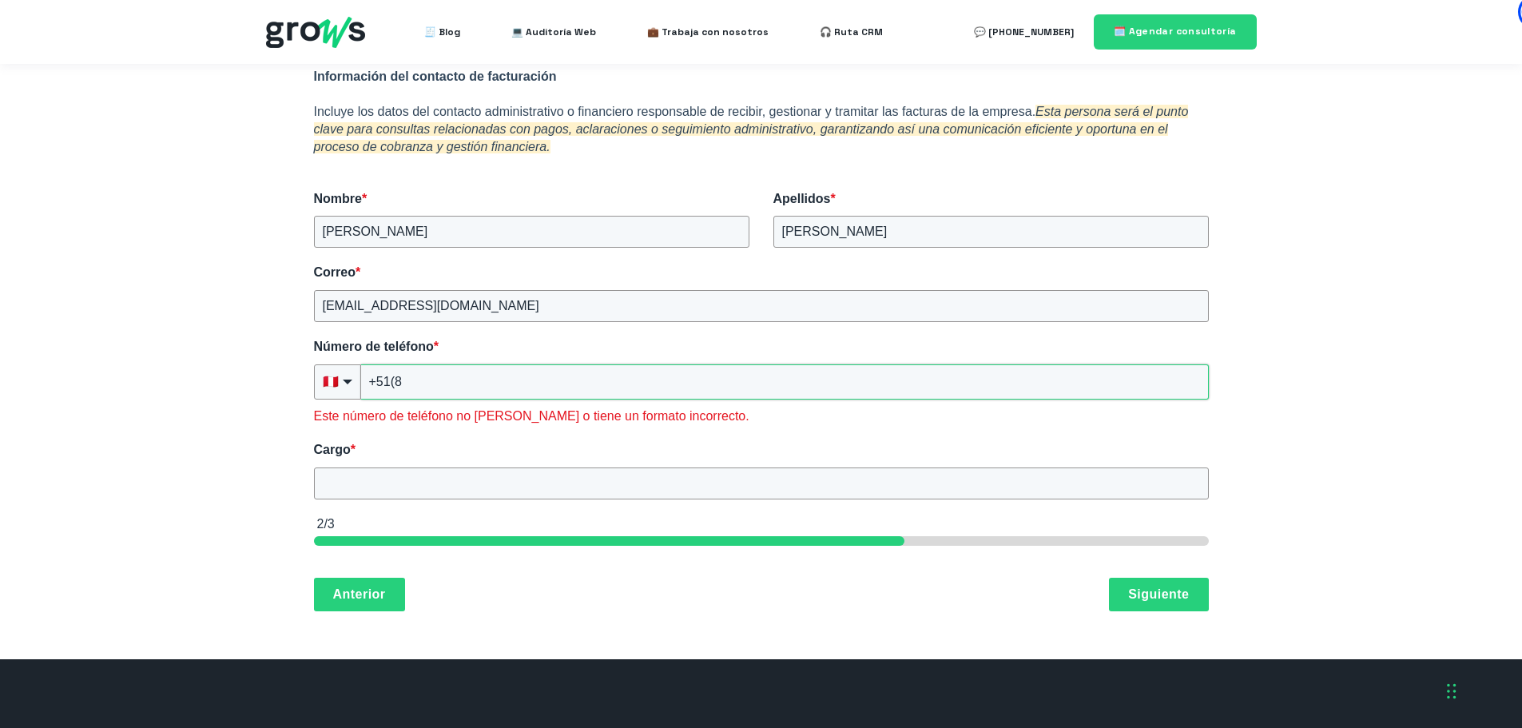
scroll to position [173, 0]
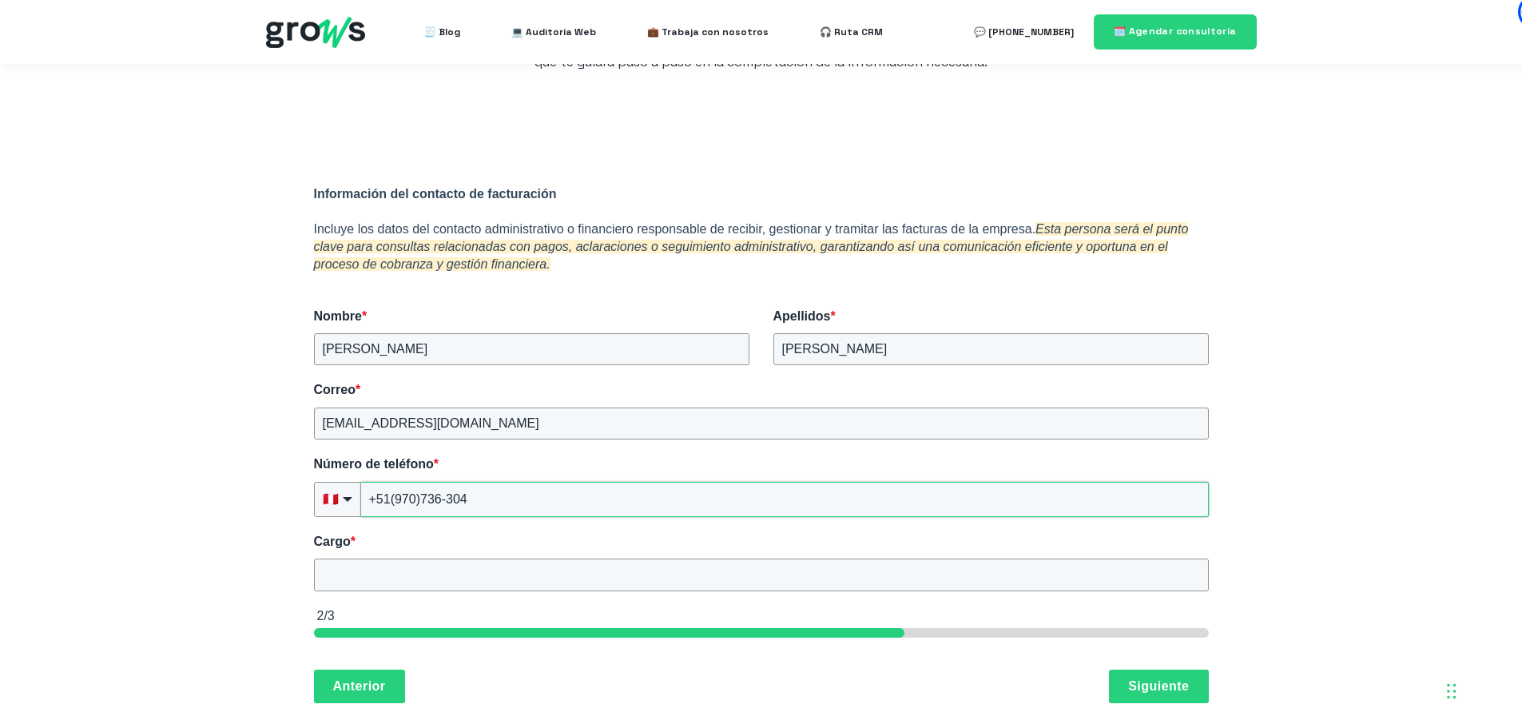
type input "+51(970)736-304"
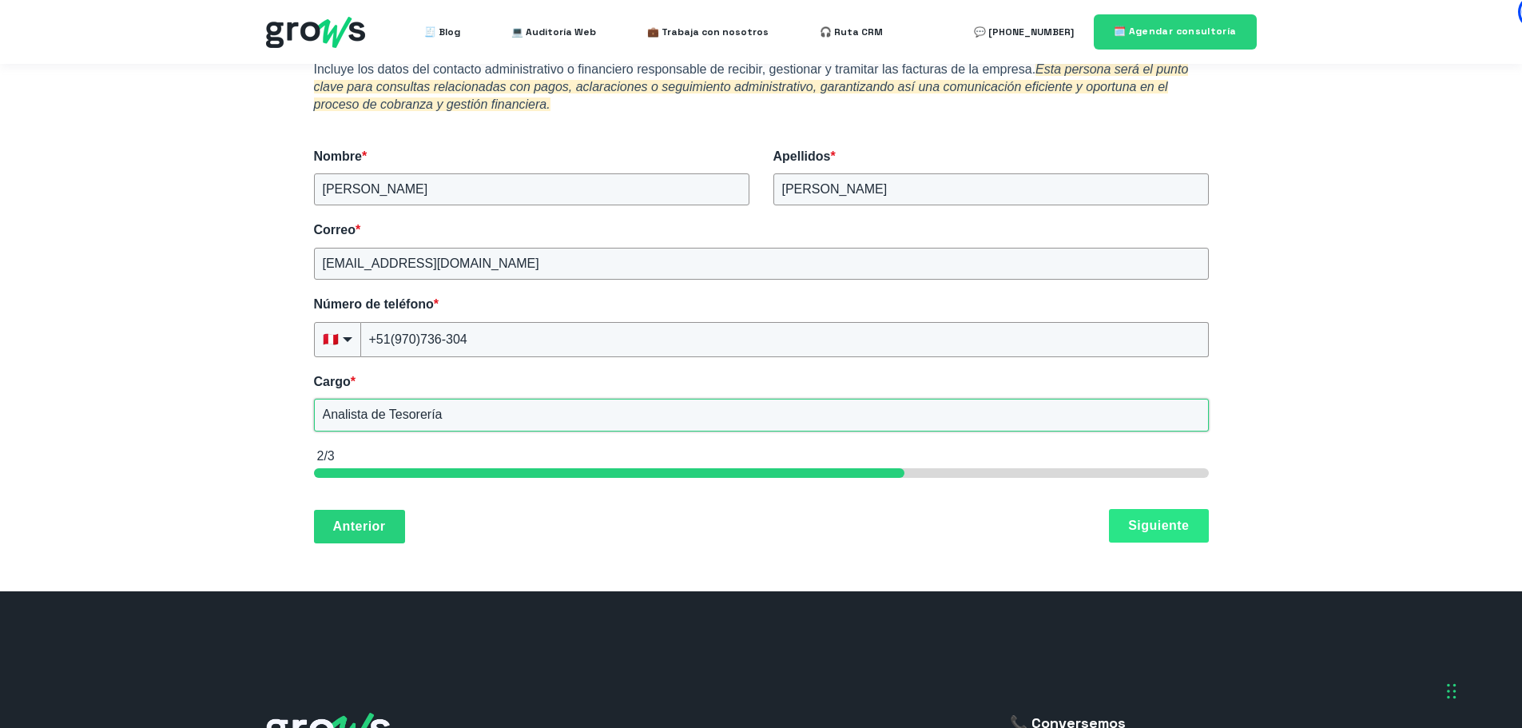
type input "Analista de Tesorería"
click at [1155, 527] on button "Siguiente" at bounding box center [1158, 526] width 99 height 34
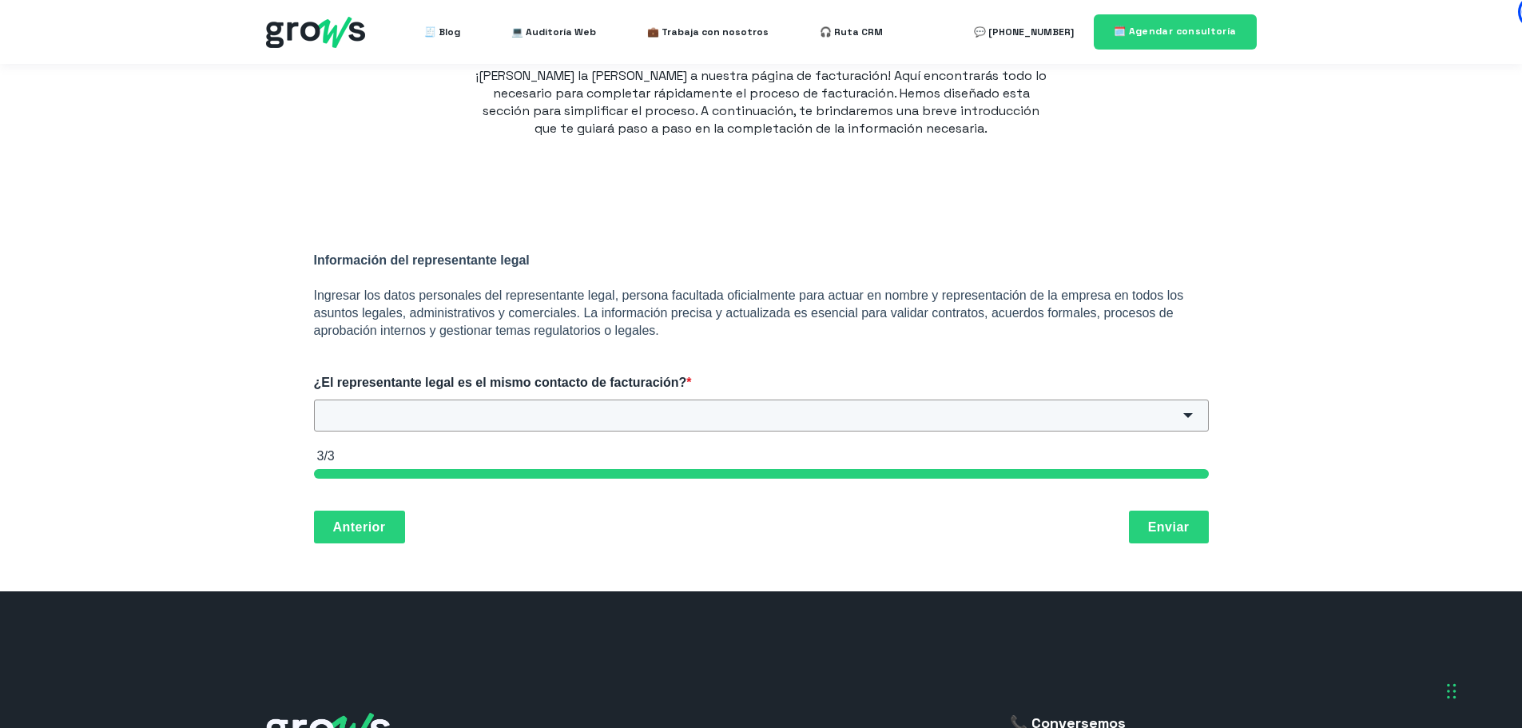
click at [1190, 404] on div "HubSpot Form" at bounding box center [1188, 415] width 42 height 32
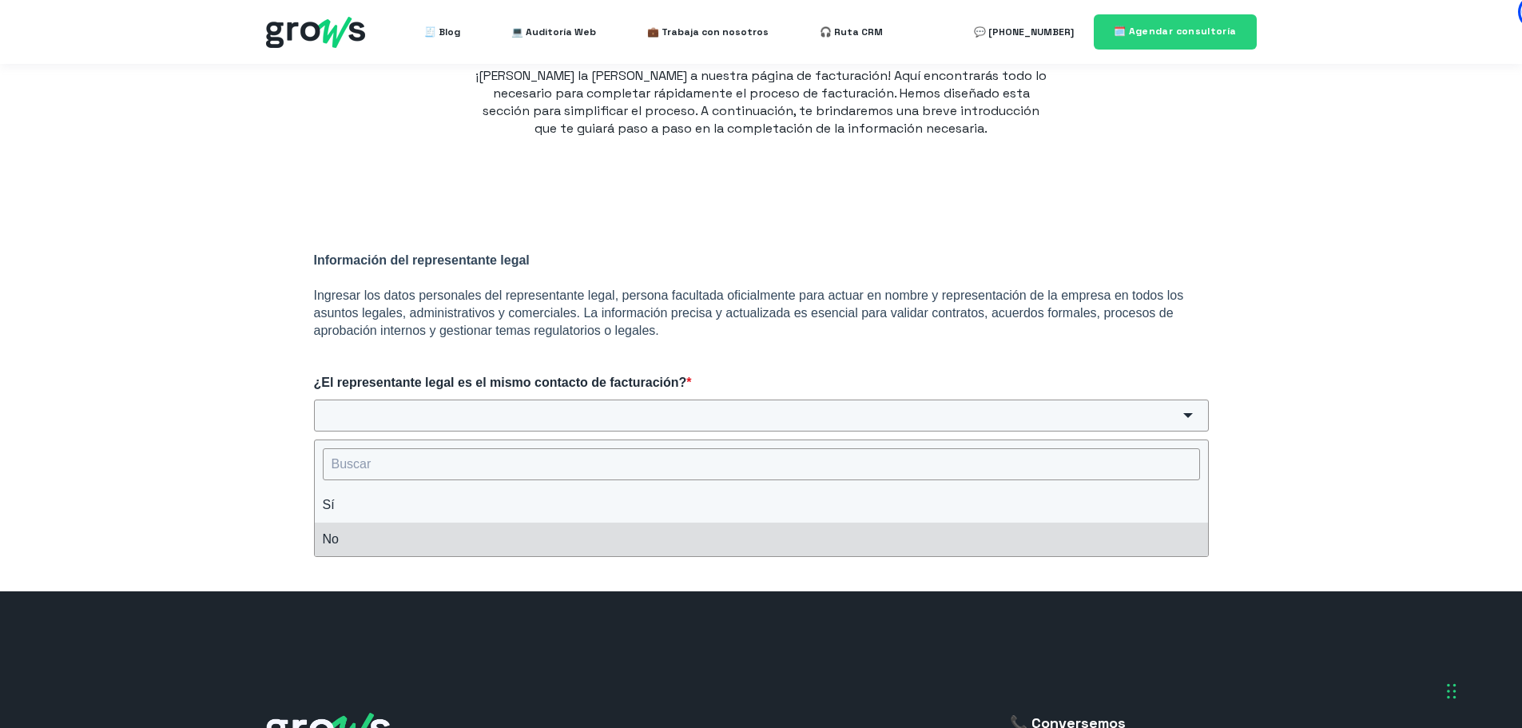
click at [402, 536] on li "No" at bounding box center [761, 539] width 893 height 34
type input "No"
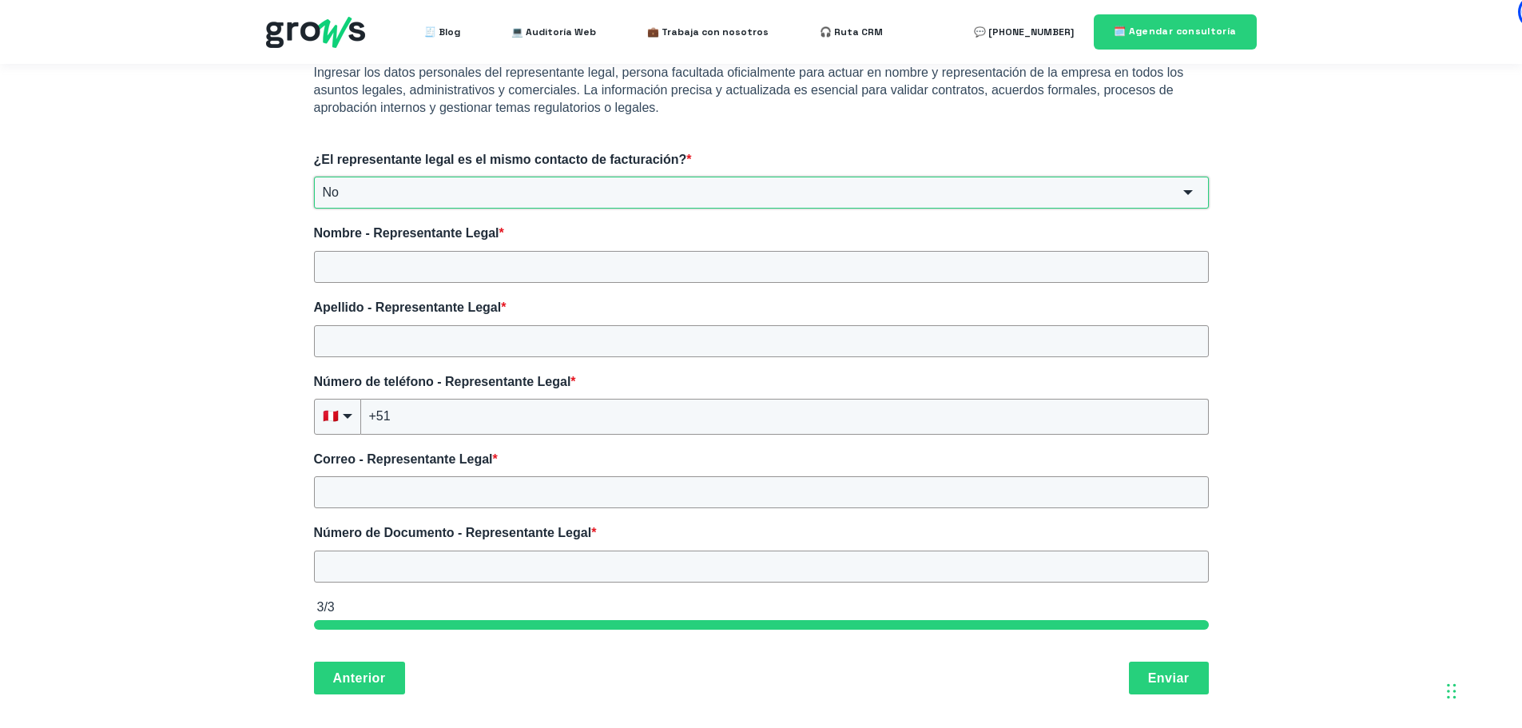
scroll to position [347, 0]
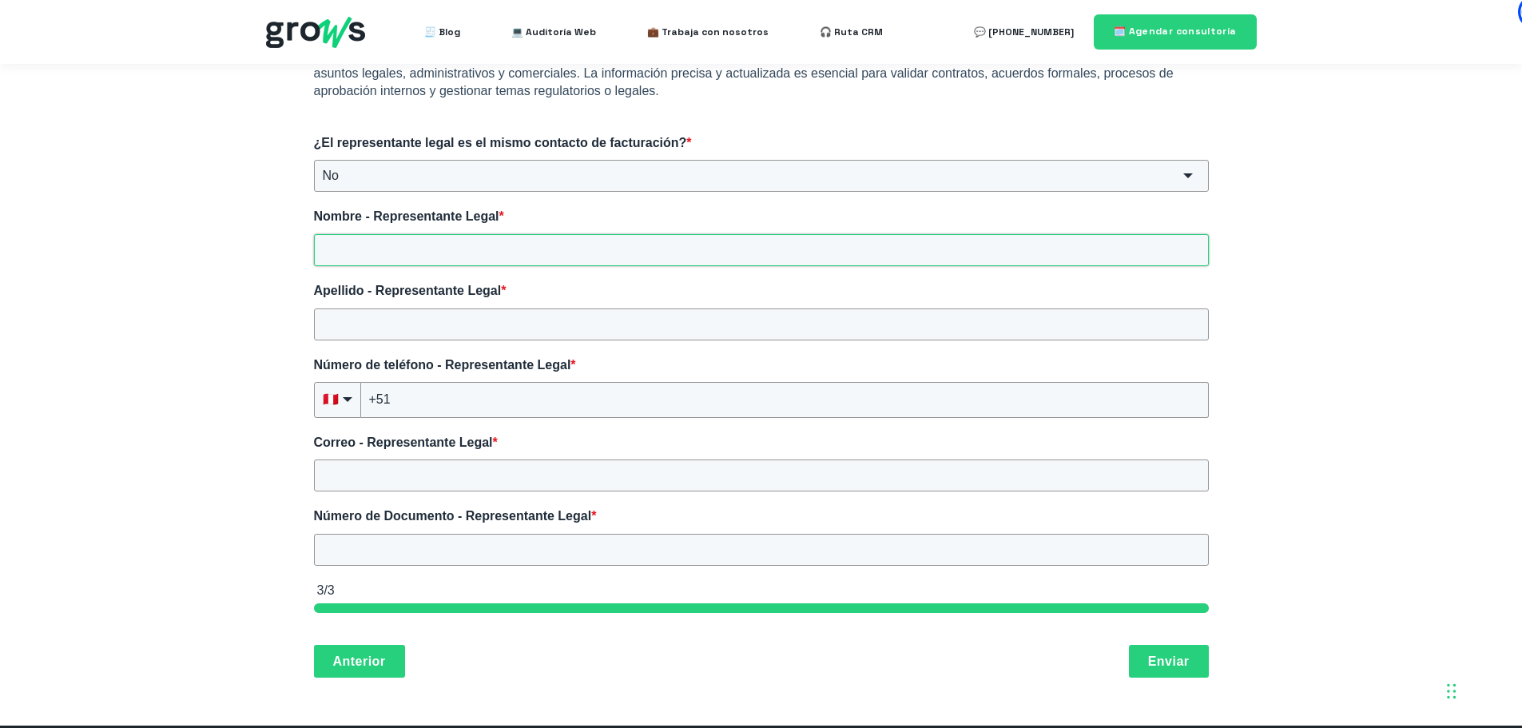
click at [476, 248] on input "Nombre - Representante Legal *" at bounding box center [761, 250] width 895 height 32
paste input "[PERSON_NAME] DEL [PERSON_NAME] [PERSON_NAME]"
drag, startPoint x: 440, startPoint y: 249, endPoint x: 314, endPoint y: 251, distance: 126.2
click at [314, 251] on input "[PERSON_NAME] DEL [PERSON_NAME] [PERSON_NAME]" at bounding box center [761, 250] width 895 height 32
type input "[PERSON_NAME]"
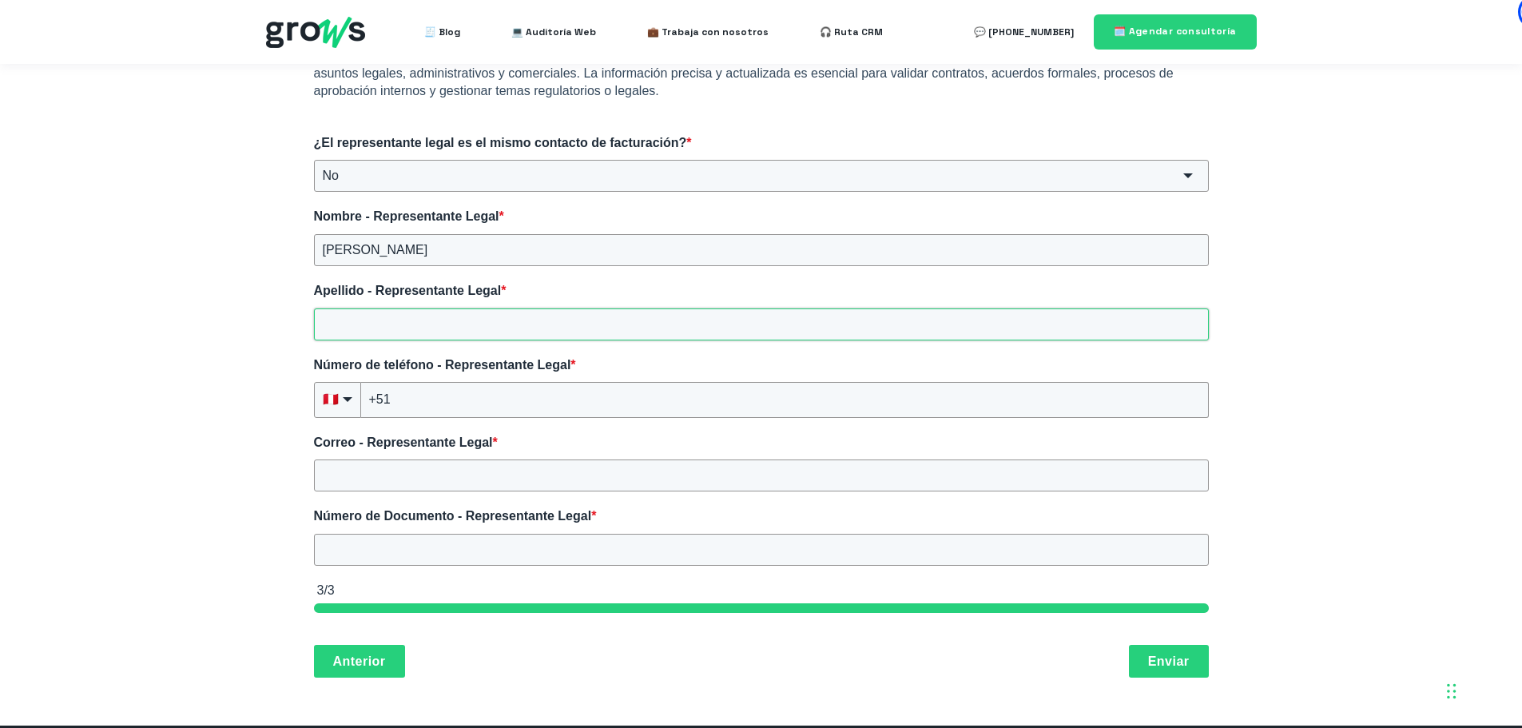
click at [357, 332] on input "Apellido - Representante Legal *" at bounding box center [761, 324] width 895 height 32
paste input "[PERSON_NAME] DEL [PERSON_NAME]"
type input "[PERSON_NAME] DEL [PERSON_NAME]"
click at [415, 473] on input "Correo - Representante Legal *" at bounding box center [761, 475] width 895 height 32
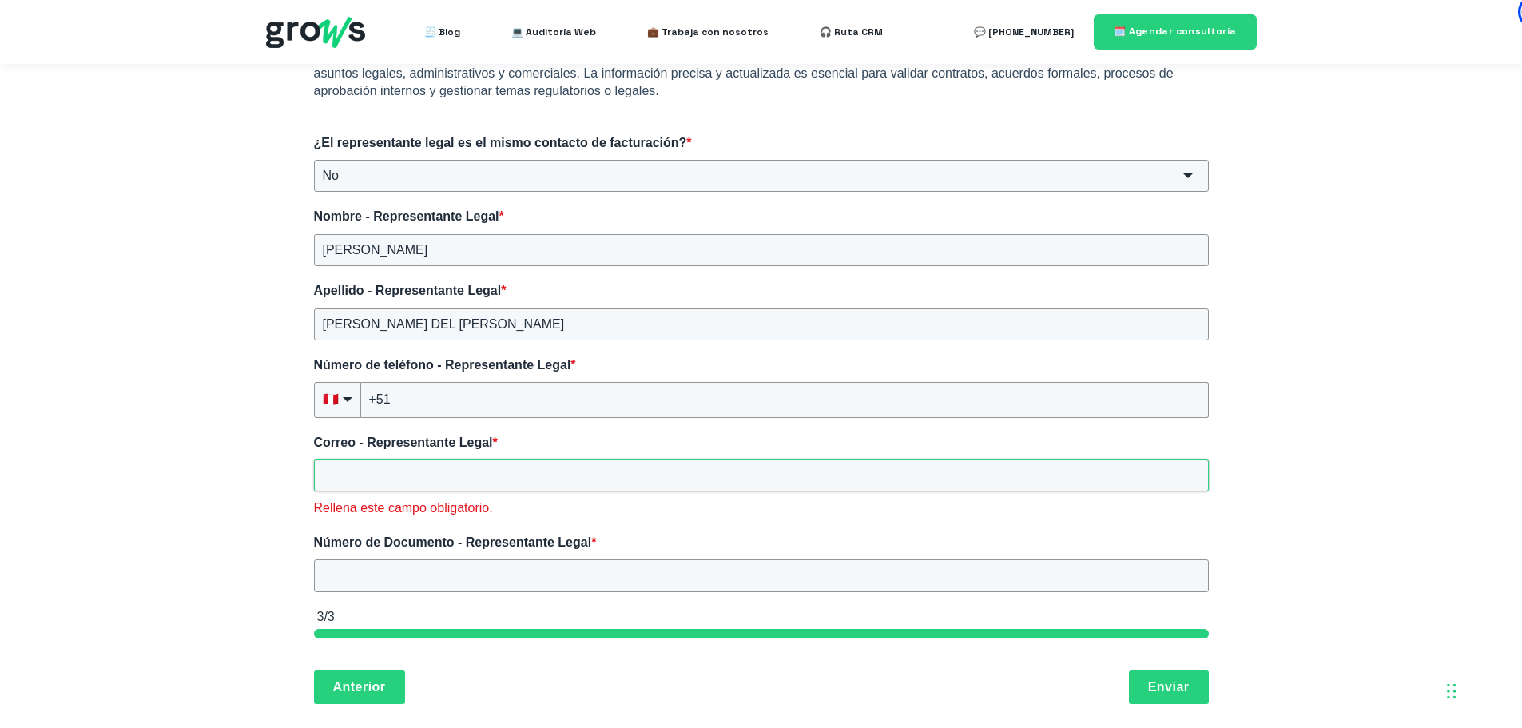
click at [432, 474] on input "Correo - Representante Legal *" at bounding box center [761, 475] width 895 height 32
paste input "[PERSON_NAME][EMAIL_ADDRESS][PERSON_NAME][DOMAIN_NAME]"
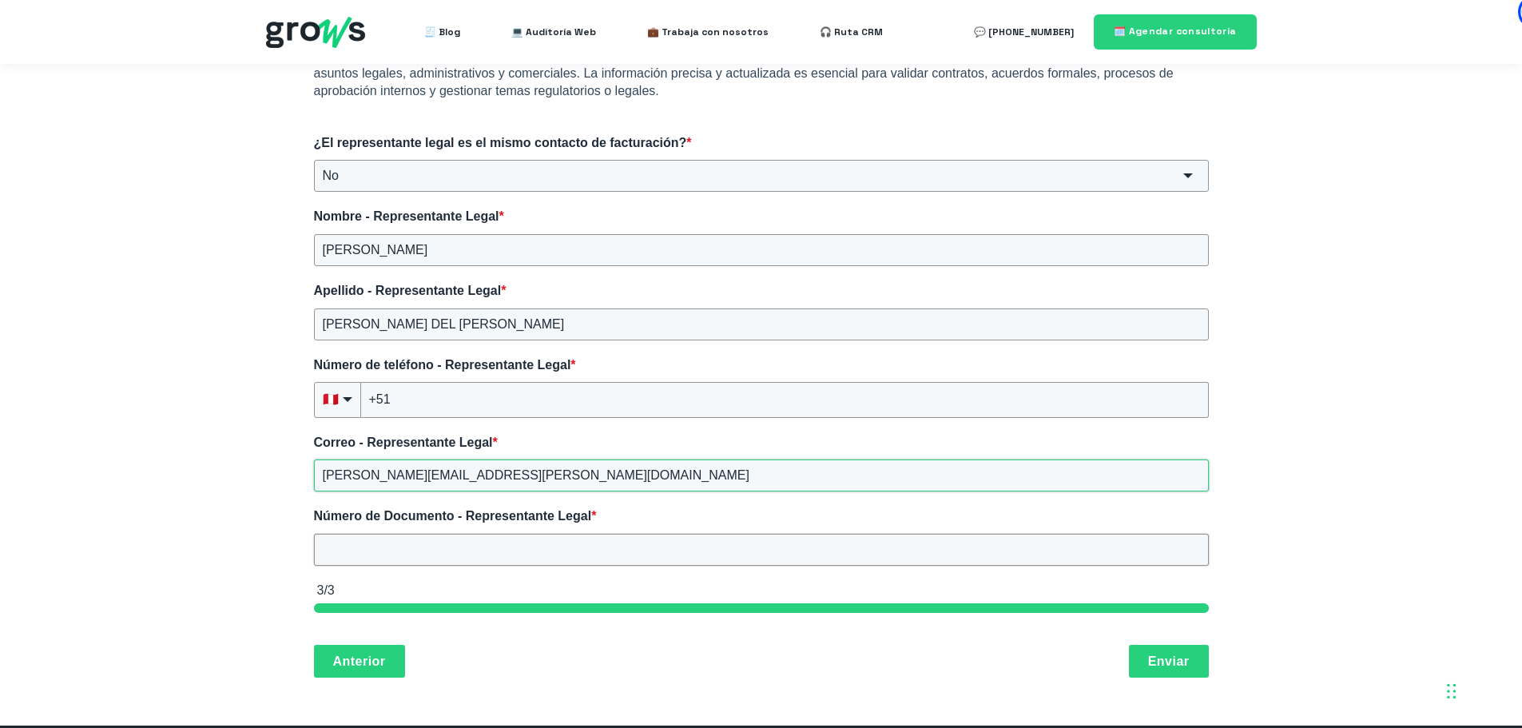
type input "[PERSON_NAME][EMAIL_ADDRESS][PERSON_NAME][DOMAIN_NAME]"
click at [407, 555] on input "Número de Documento - Representante Legal *" at bounding box center [761, 550] width 895 height 32
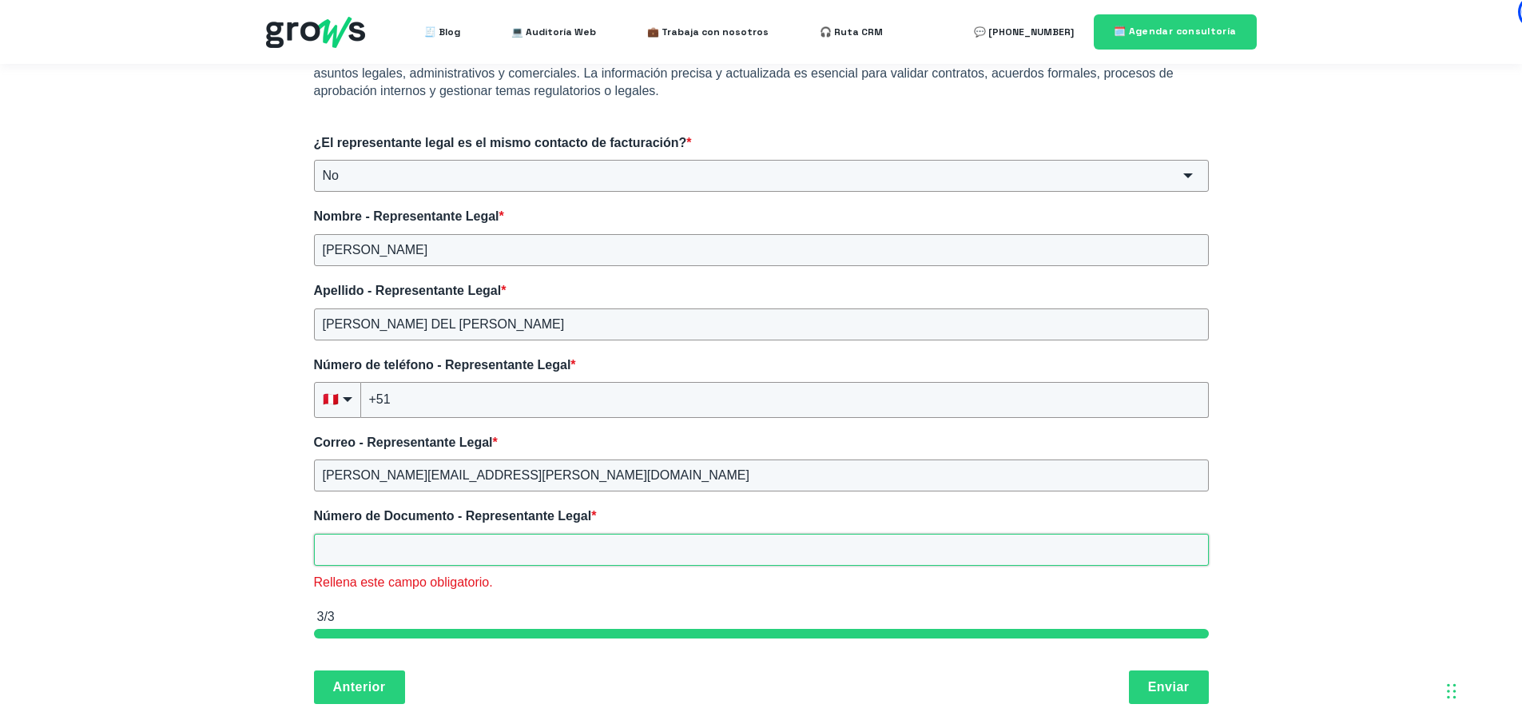
click at [453, 546] on input "Número de Documento - Representante Legal *" at bounding box center [761, 550] width 895 height 32
paste input "08251322"
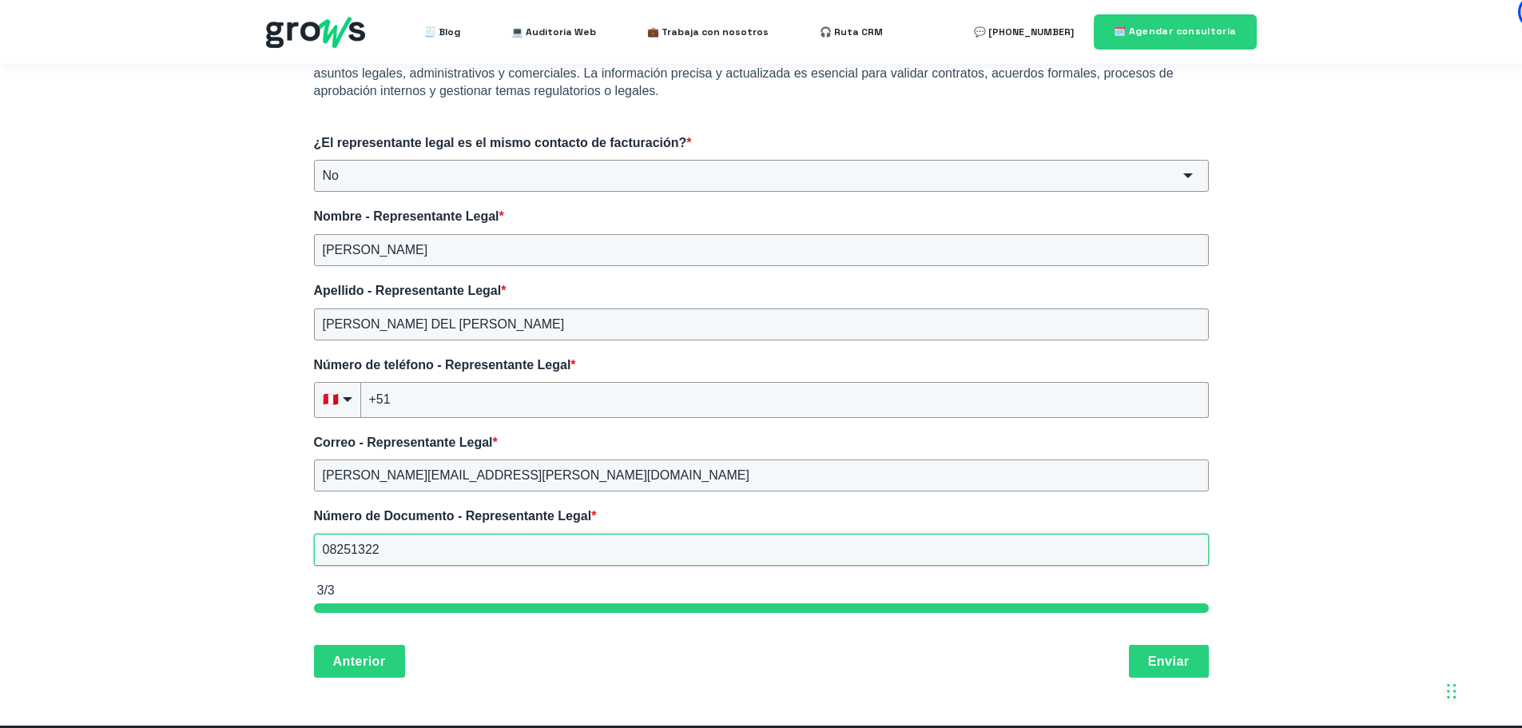
type input "08251322"
click at [439, 407] on input "+51" at bounding box center [785, 399] width 848 height 35
type input "+51(986)628-078"
click at [1274, 353] on div "🏢 Información de la empresa Incluye la información básica y esencial sobre la e…" at bounding box center [761, 344] width 1522 height 761
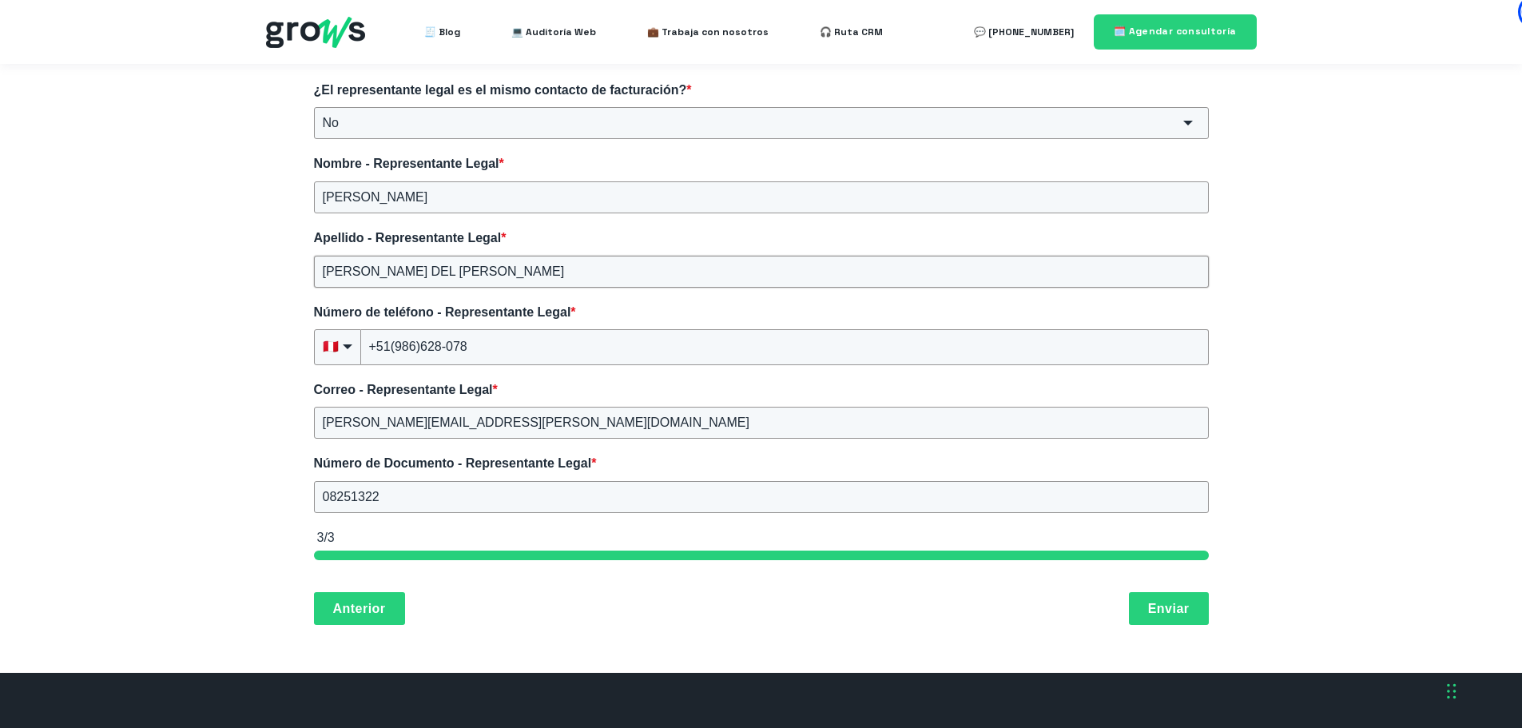
scroll to position [559, 0]
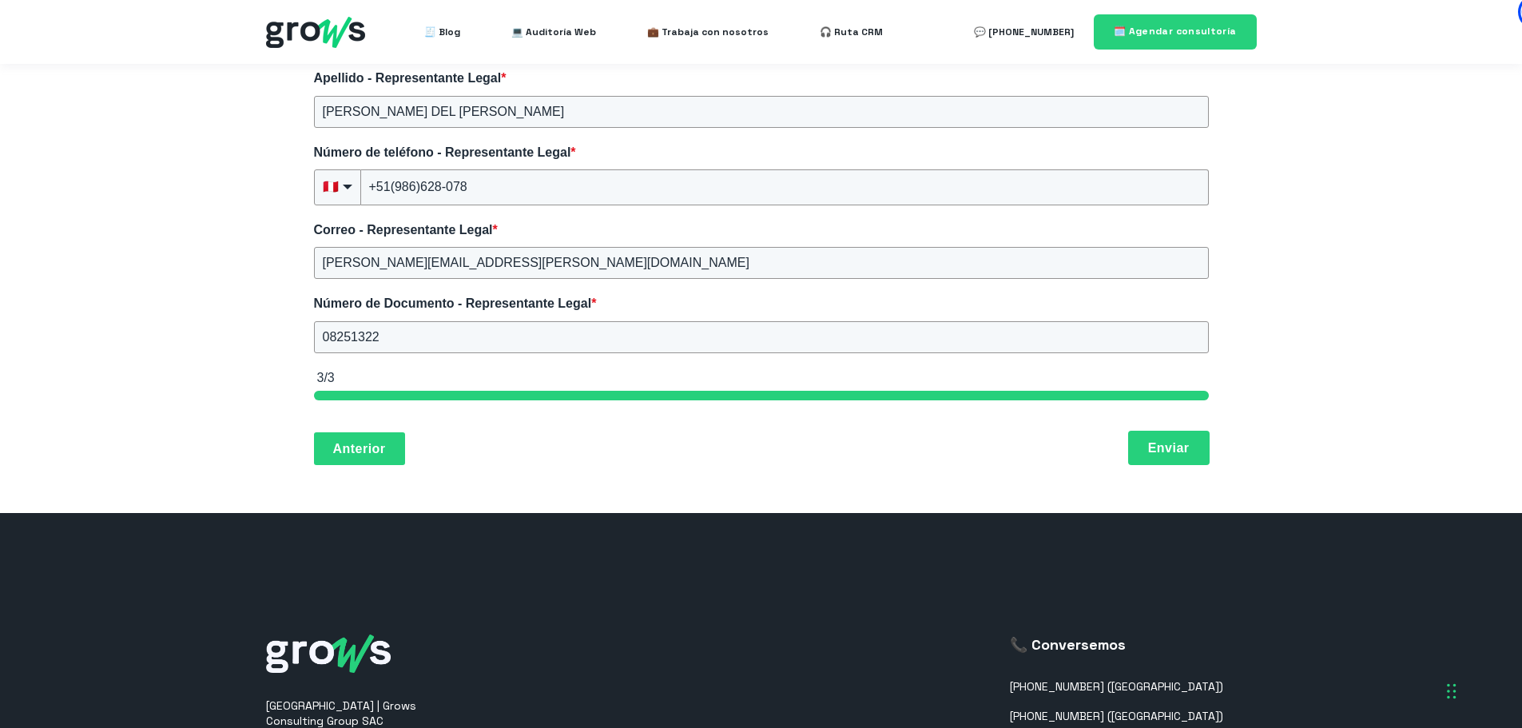
click at [1172, 447] on button "Enviar" at bounding box center [1169, 448] width 80 height 34
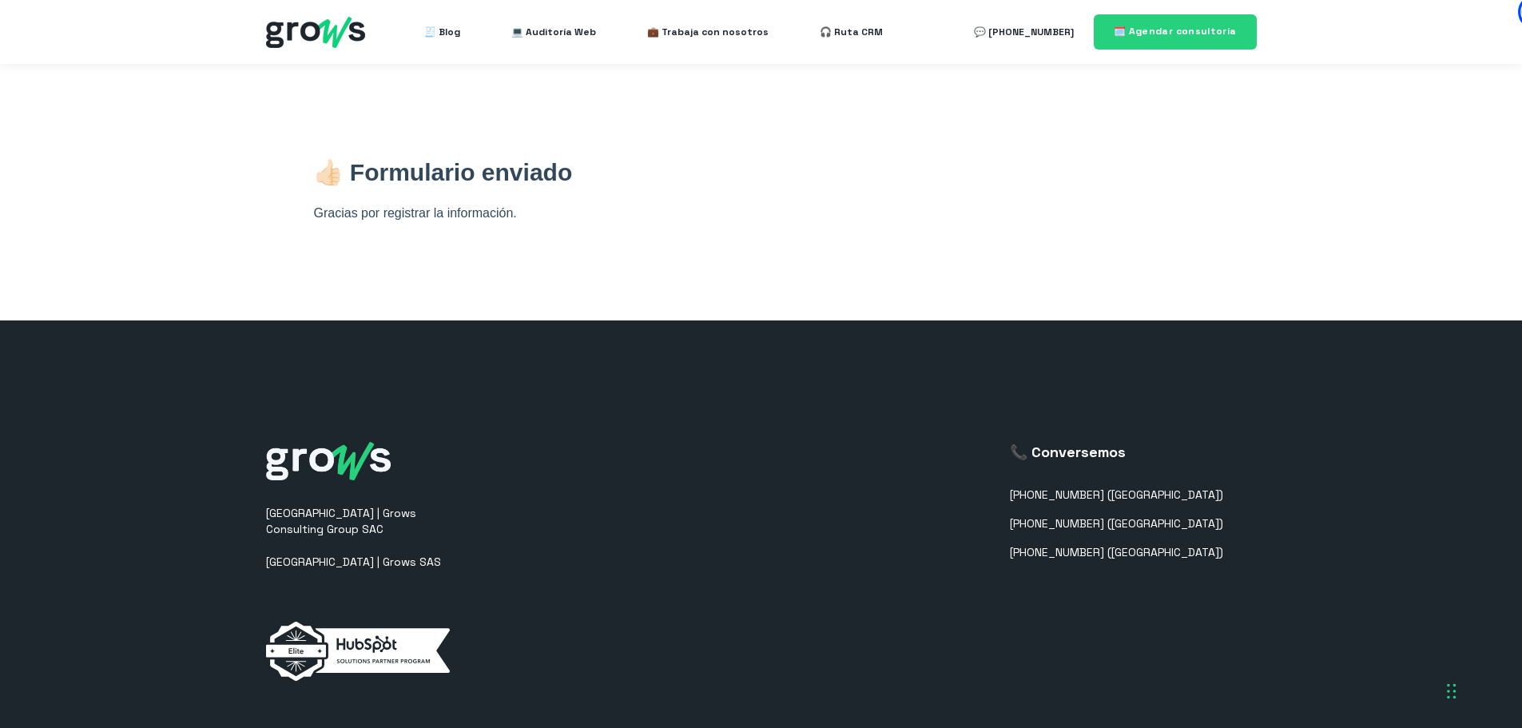
scroll to position [0, 0]
